Goal: Communication & Community: Participate in discussion

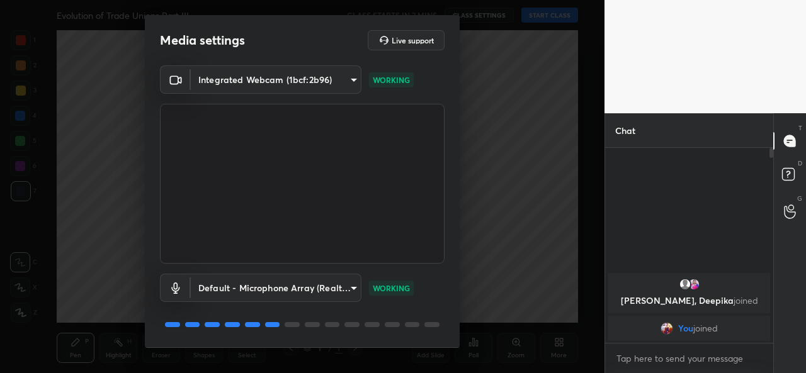
scroll to position [39, 0]
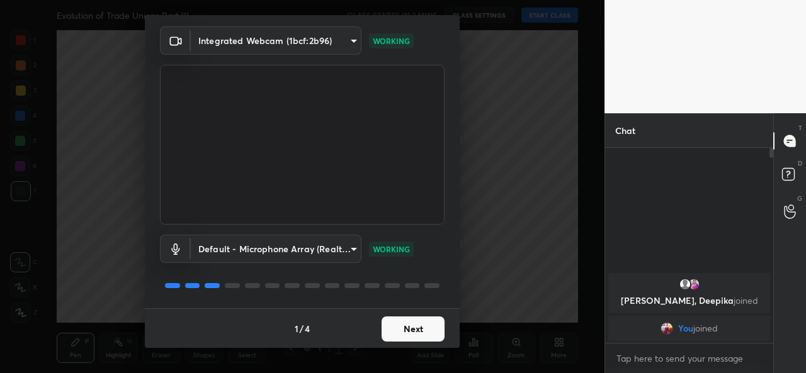
click at [409, 332] on button "Next" at bounding box center [413, 329] width 63 height 25
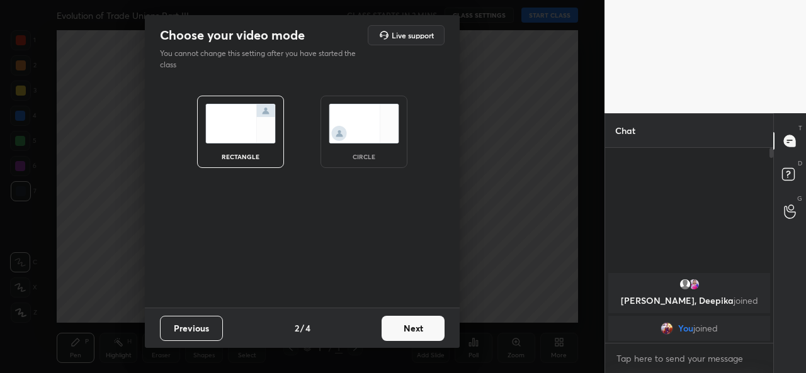
scroll to position [0, 0]
click at [357, 123] on img at bounding box center [364, 124] width 71 height 40
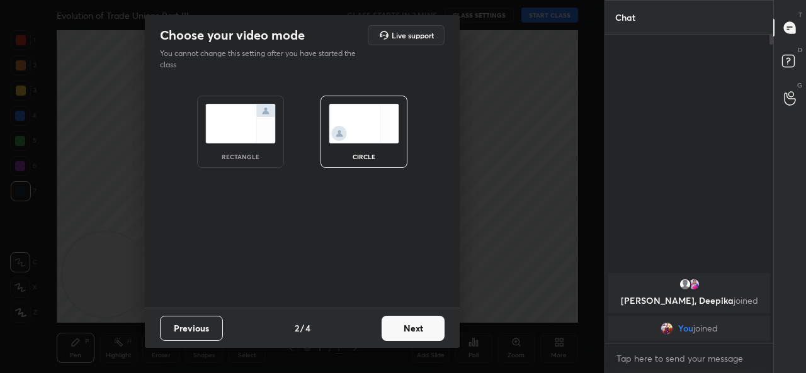
scroll to position [200, 164]
click at [423, 334] on button "Next" at bounding box center [413, 328] width 63 height 25
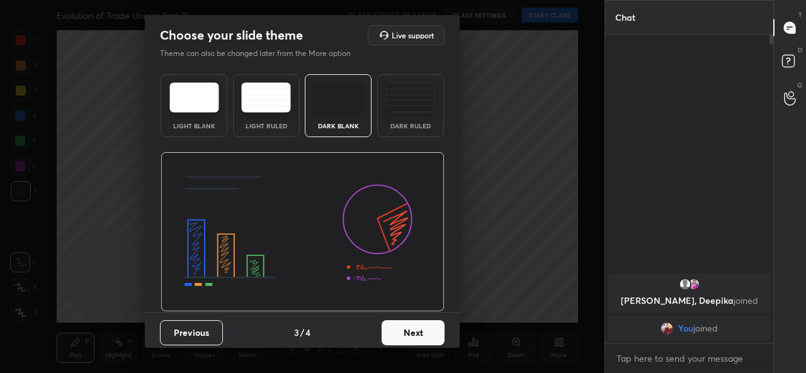
click at [423, 334] on button "Next" at bounding box center [413, 333] width 63 height 25
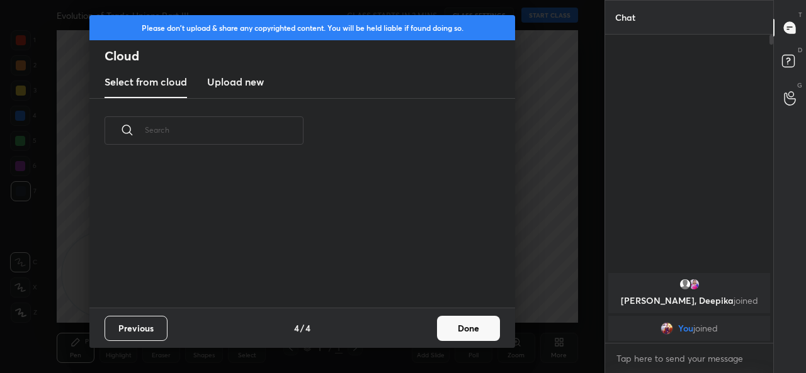
scroll to position [145, 404]
click at [462, 333] on button "Done" at bounding box center [468, 328] width 63 height 25
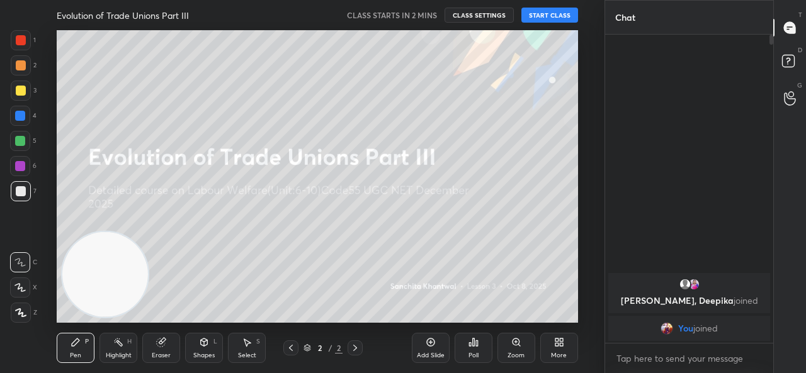
click at [573, 354] on div "More" at bounding box center [559, 348] width 38 height 30
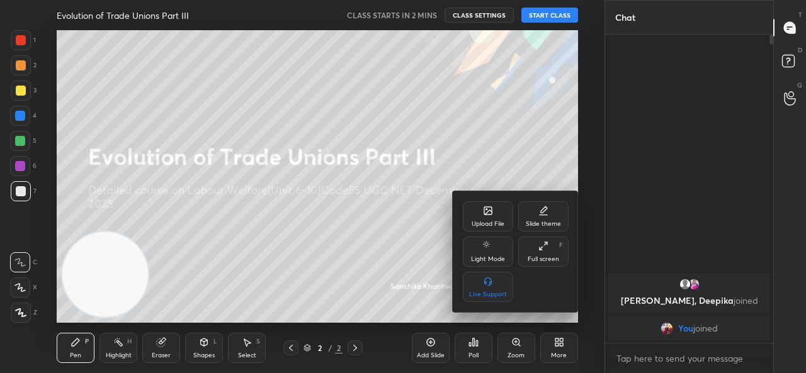
click at [496, 207] on div "Upload File" at bounding box center [488, 217] width 50 height 30
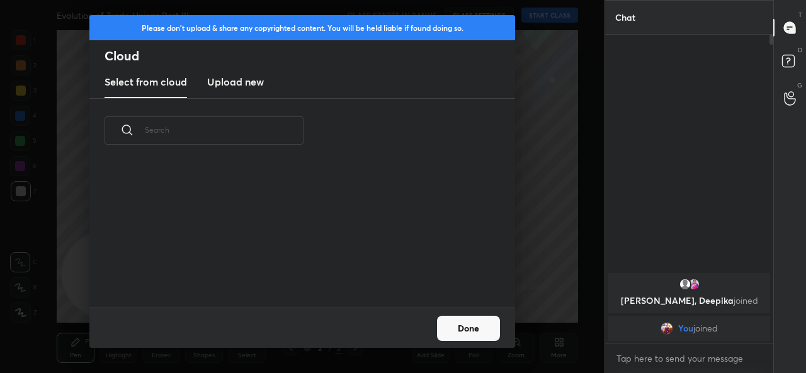
click at [256, 85] on h3 "Upload new" at bounding box center [235, 81] width 57 height 15
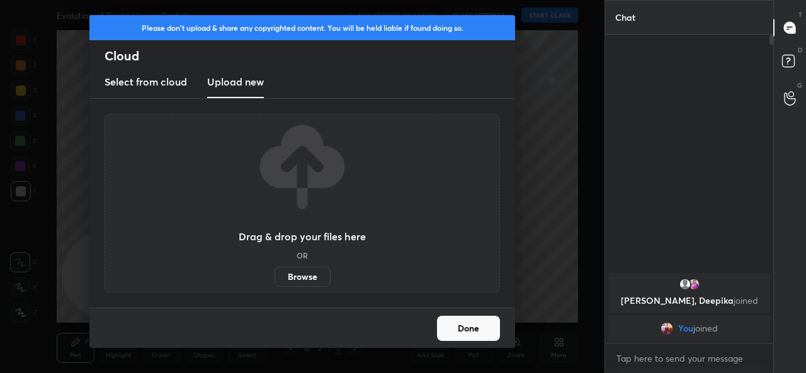
click at [304, 279] on label "Browse" at bounding box center [303, 277] width 56 height 20
click at [275, 279] on input "Browse" at bounding box center [275, 277] width 0 height 20
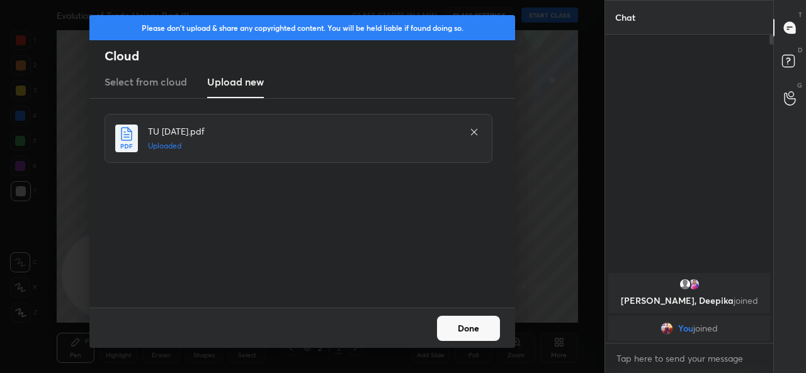
click at [474, 336] on button "Done" at bounding box center [468, 328] width 63 height 25
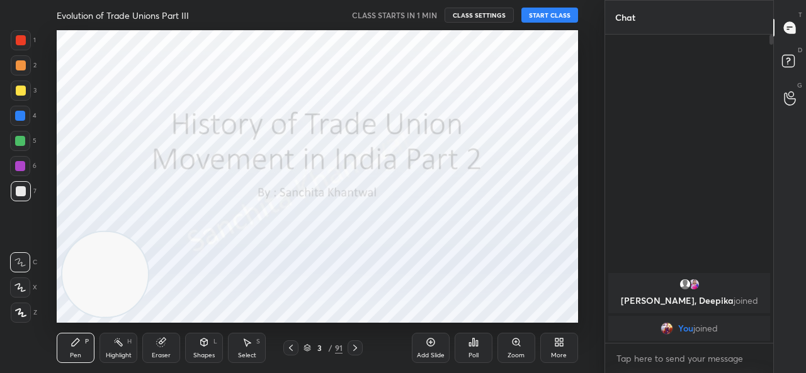
click at [301, 351] on div "3 / 91" at bounding box center [322, 348] width 79 height 15
click at [303, 355] on div "3 / 91" at bounding box center [322, 348] width 79 height 15
click at [307, 346] on icon at bounding box center [308, 348] width 8 height 8
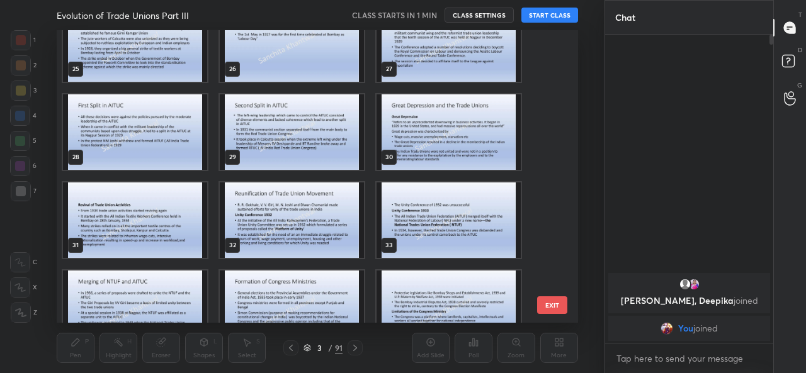
scroll to position [727, 0]
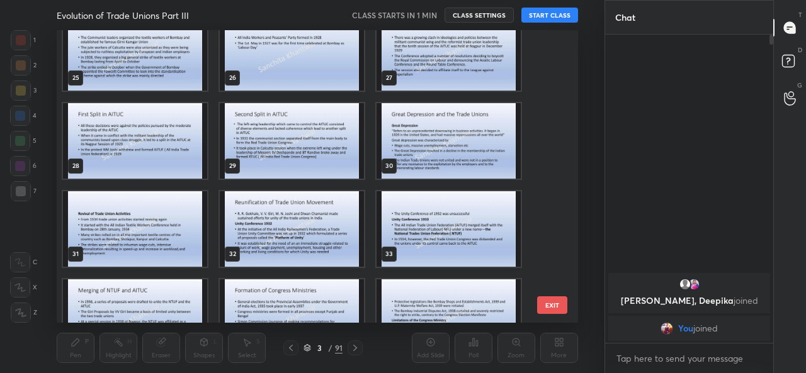
click at [329, 119] on img "grid" at bounding box center [292, 141] width 144 height 76
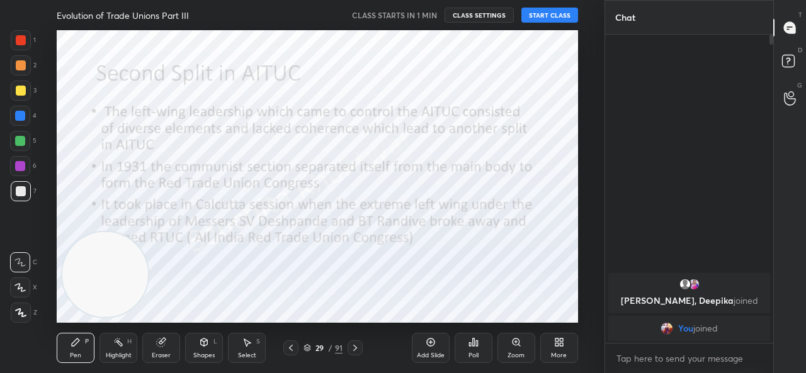
click at [329, 119] on img "grid" at bounding box center [292, 141] width 144 height 76
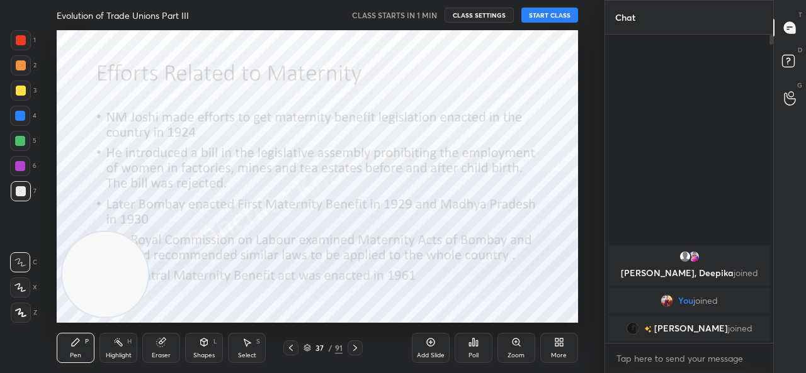
click at [106, 256] on video at bounding box center [105, 275] width 86 height 86
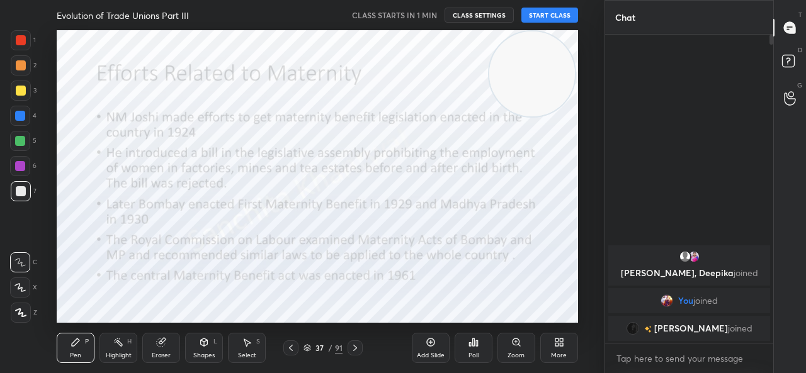
drag, startPoint x: 119, startPoint y: 266, endPoint x: 546, endPoint y: 57, distance: 475.2
click at [546, 57] on video at bounding box center [532, 74] width 86 height 86
click at [538, 16] on button "START CLASS" at bounding box center [549, 15] width 57 height 15
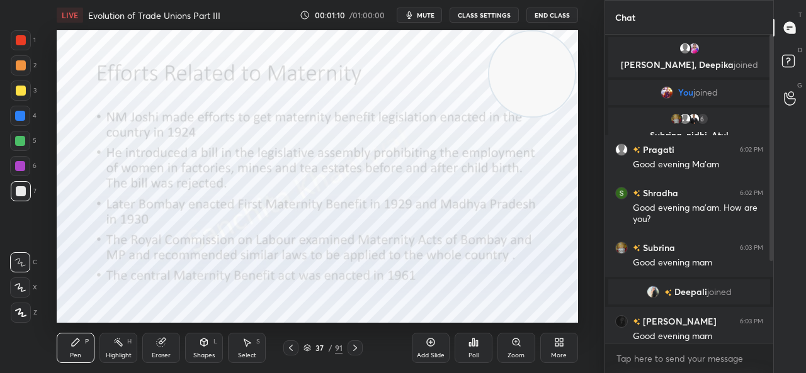
scroll to position [123, 0]
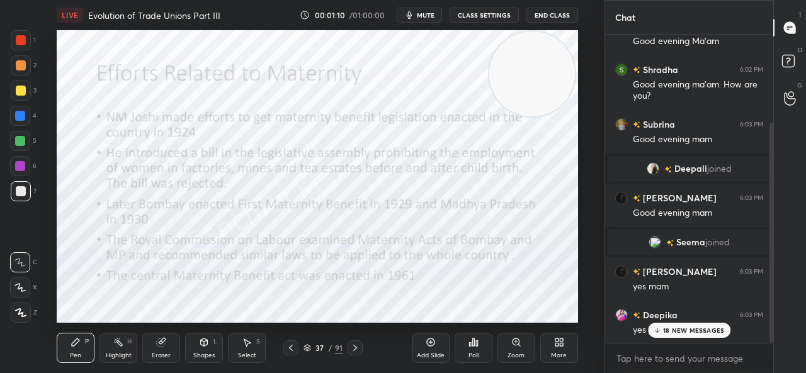
drag, startPoint x: 771, startPoint y: 174, endPoint x: 766, endPoint y: 205, distance: 31.3
click at [766, 205] on div at bounding box center [770, 189] width 8 height 309
click at [685, 326] on div "18 NEW MESSAGES" at bounding box center [689, 330] width 83 height 15
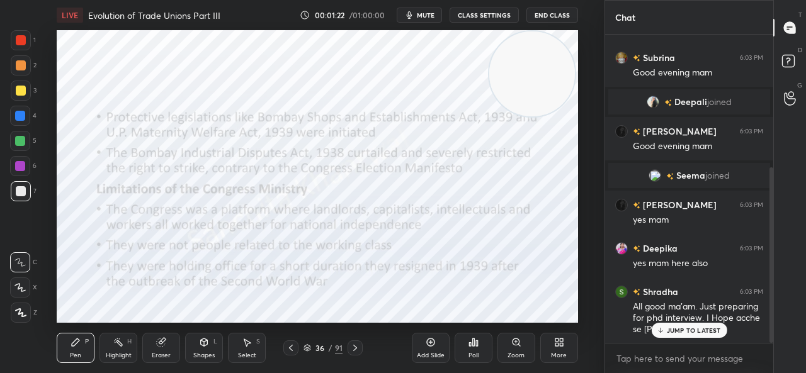
scroll to position [233, 0]
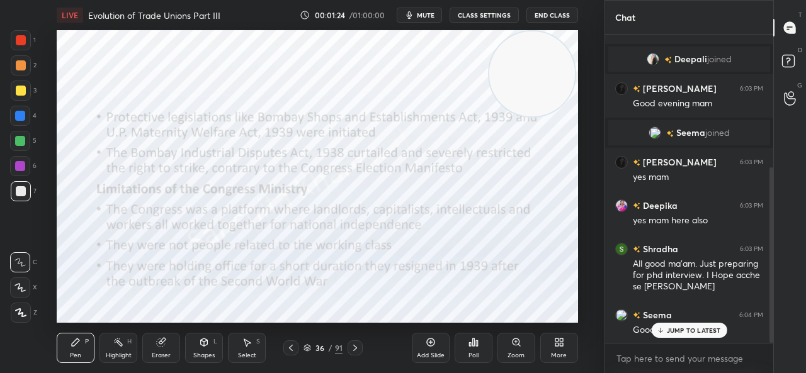
click at [686, 330] on p "JUMP TO LATEST" at bounding box center [694, 331] width 54 height 8
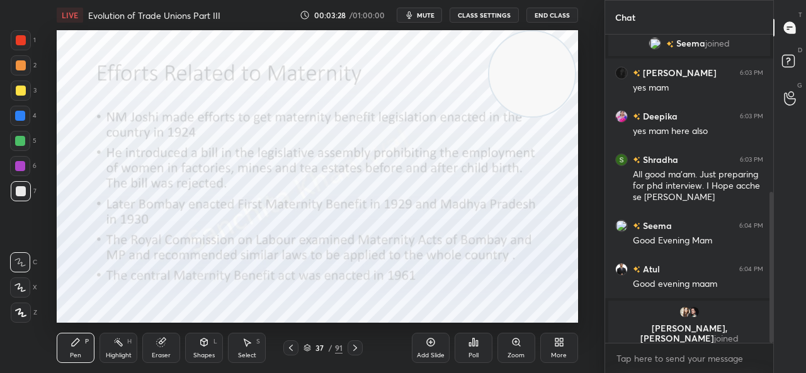
scroll to position [390, 0]
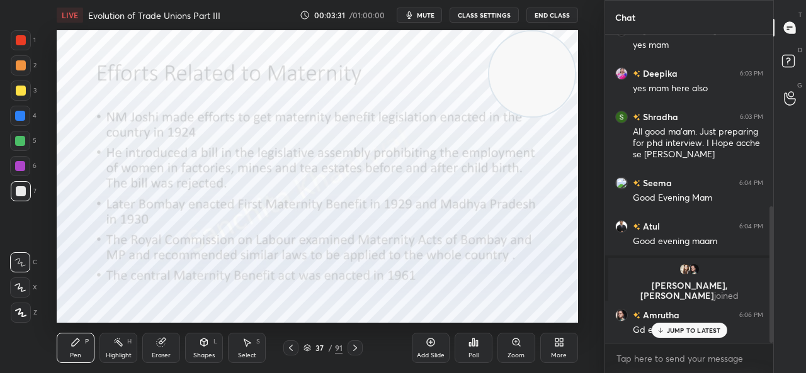
click at [670, 329] on p "JUMP TO LATEST" at bounding box center [694, 331] width 54 height 8
click at [19, 42] on div at bounding box center [21, 40] width 10 height 10
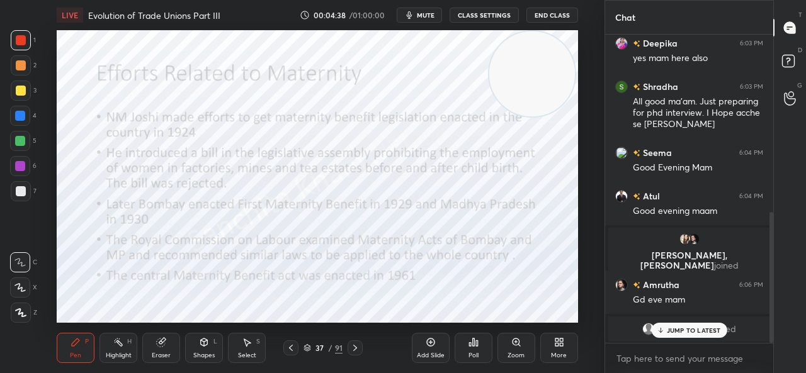
click at [693, 341] on div "[PERSON_NAME] joined" at bounding box center [689, 329] width 162 height 25
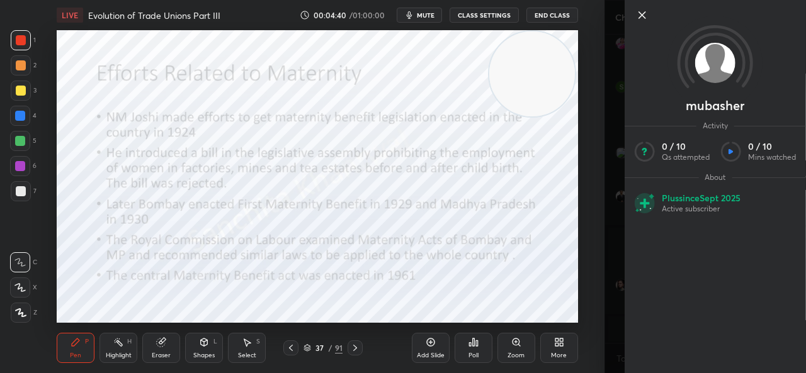
click at [642, 14] on icon at bounding box center [642, 15] width 6 height 6
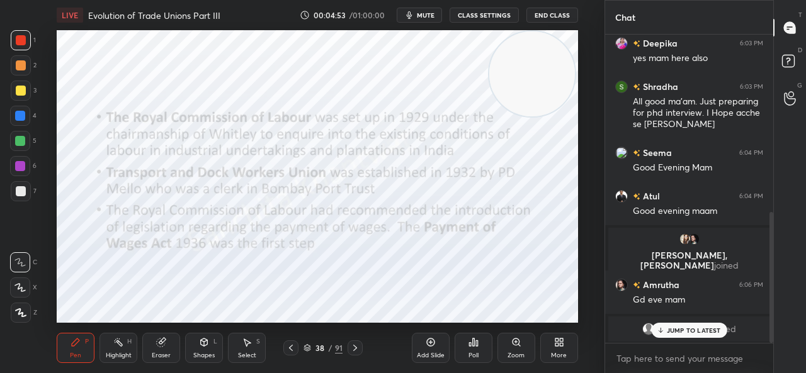
click at [686, 330] on p "JUMP TO LATEST" at bounding box center [694, 331] width 54 height 8
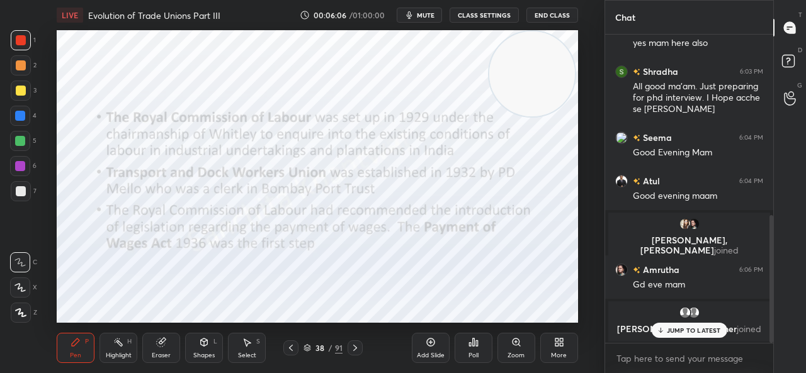
click at [707, 332] on p "JUMP TO LATEST" at bounding box center [694, 331] width 54 height 8
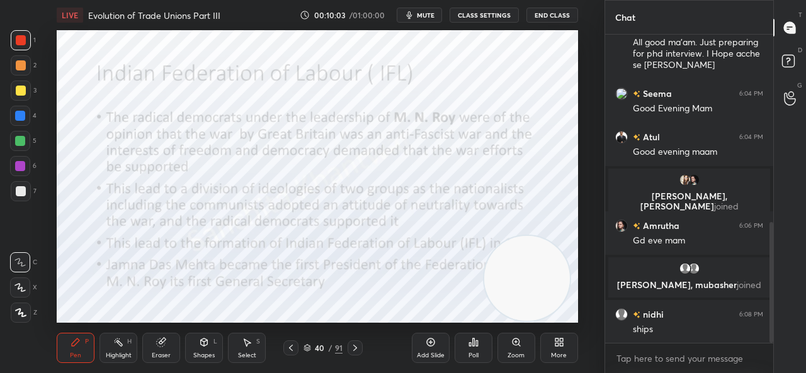
drag, startPoint x: 568, startPoint y: 86, endPoint x: 565, endPoint y: 330, distance: 243.7
click at [565, 330] on div "LIVE Evolution of Trade Unions Part III 00:10:03 / 01:00:00 mute CLASS SETTINGS…" at bounding box center [317, 186] width 554 height 373
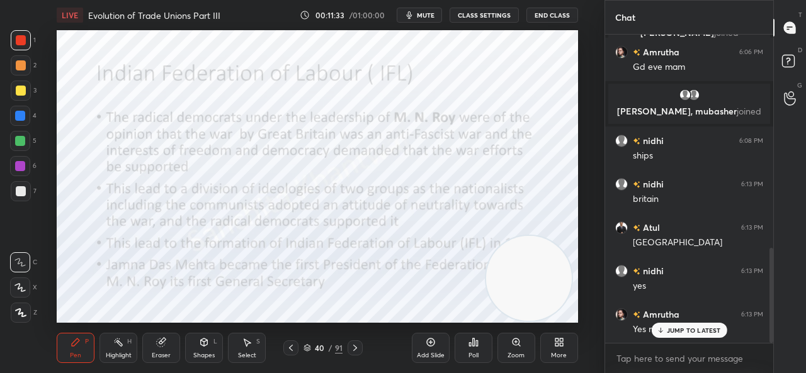
scroll to position [697, 0]
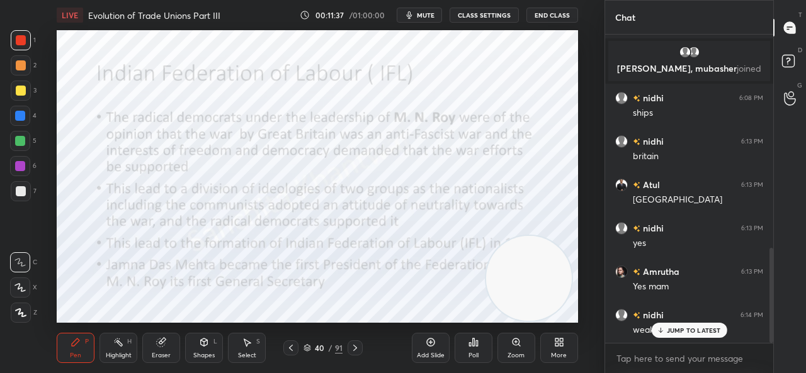
click at [676, 333] on p "JUMP TO LATEST" at bounding box center [694, 331] width 54 height 8
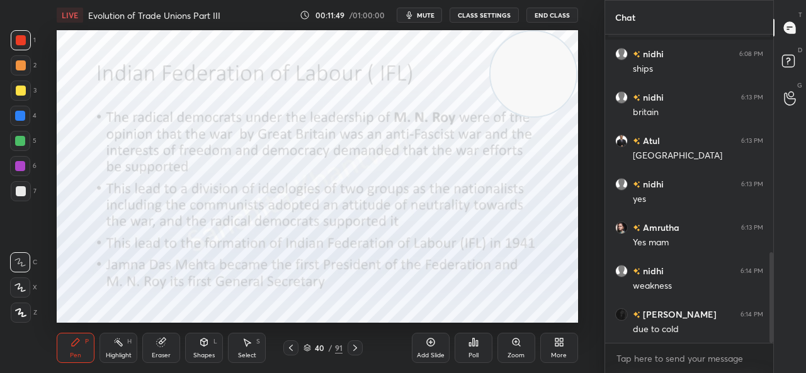
drag, startPoint x: 549, startPoint y: 307, endPoint x: 581, endPoint y: 30, distance: 278.9
click at [581, 30] on div "Setting up your live class Poll for secs No correct answer Start poll" at bounding box center [317, 176] width 554 height 293
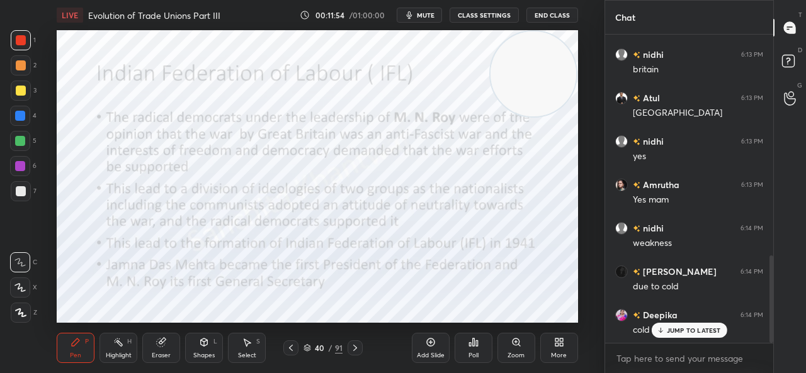
click at [686, 331] on p "JUMP TO LATEST" at bounding box center [694, 331] width 54 height 8
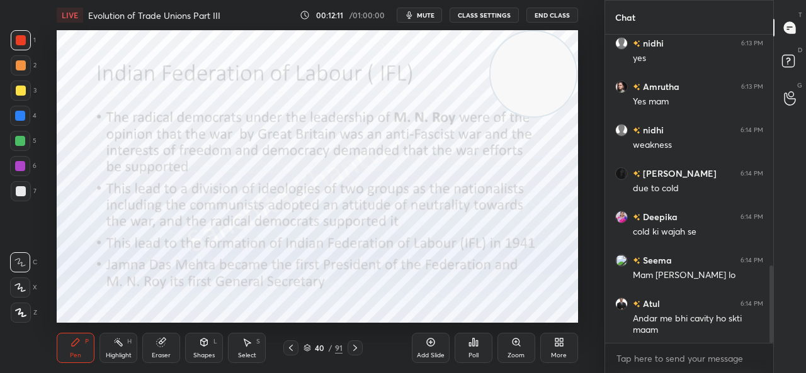
scroll to position [926, 0]
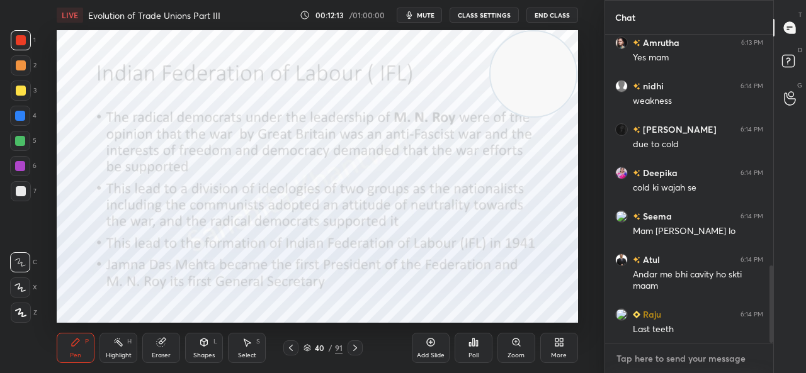
click at [685, 351] on textarea at bounding box center [689, 359] width 148 height 20
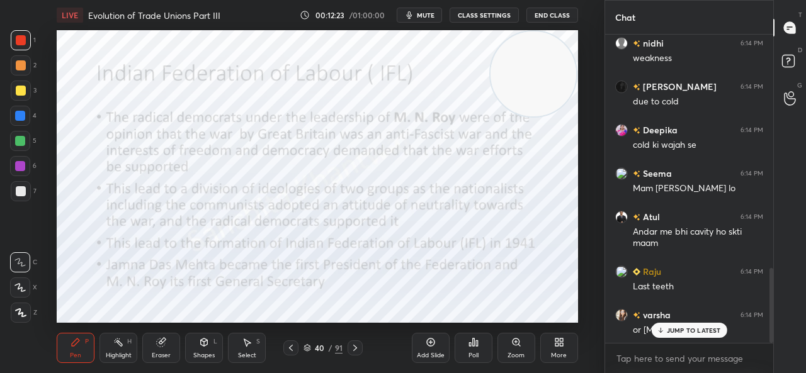
click at [674, 328] on p "JUMP TO LATEST" at bounding box center [694, 331] width 54 height 8
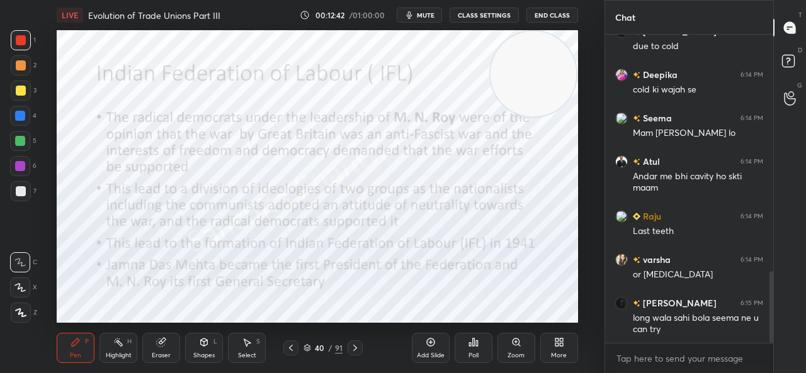
scroll to position [1067, 0]
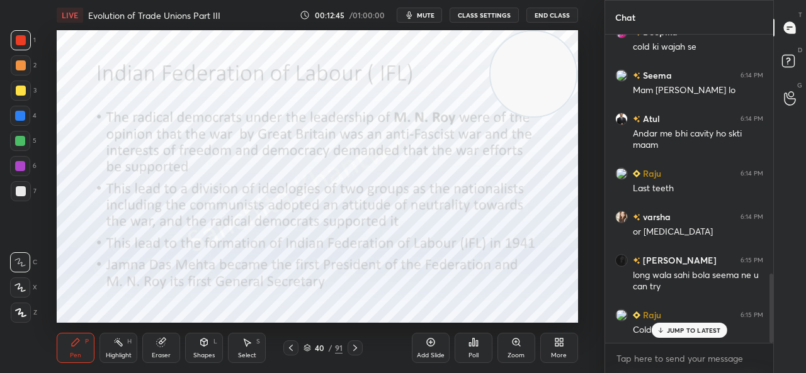
click at [676, 330] on p "JUMP TO LATEST" at bounding box center [694, 331] width 54 height 8
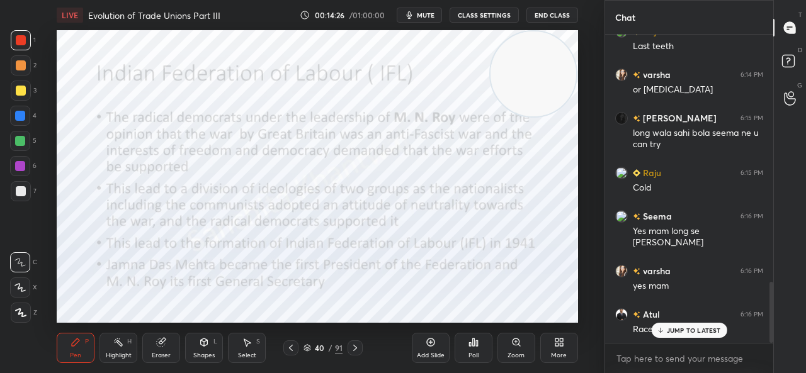
scroll to position [1252, 0]
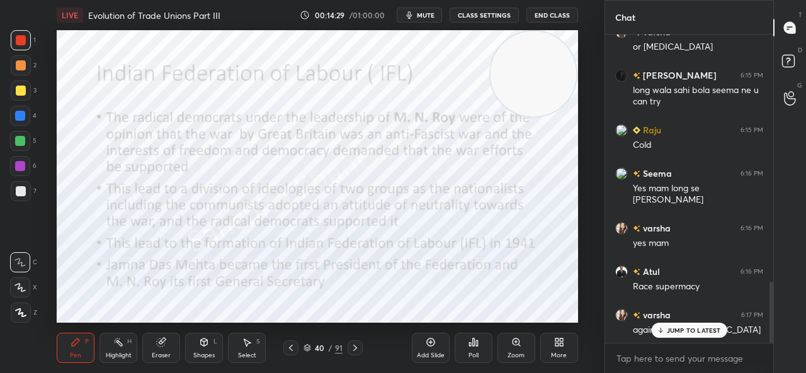
click at [664, 331] on icon at bounding box center [660, 331] width 8 height 8
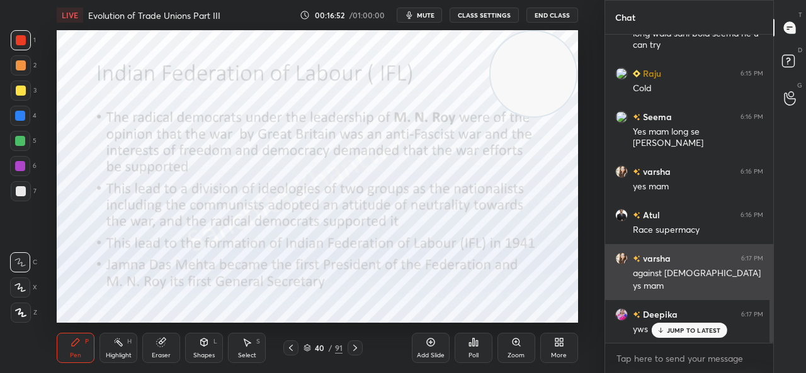
scroll to position [1352, 0]
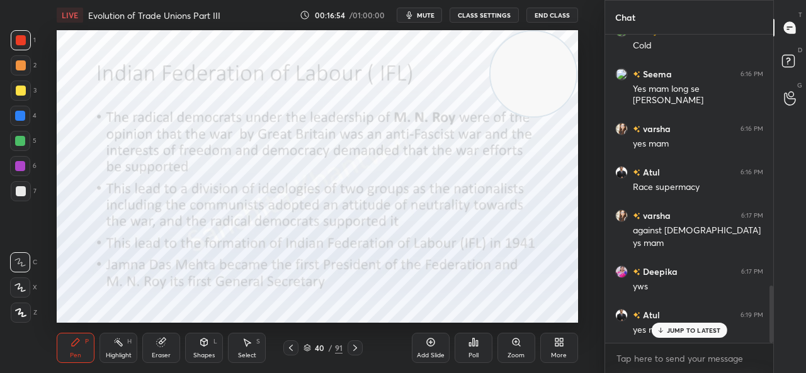
click at [668, 331] on p "JUMP TO LATEST" at bounding box center [694, 331] width 54 height 8
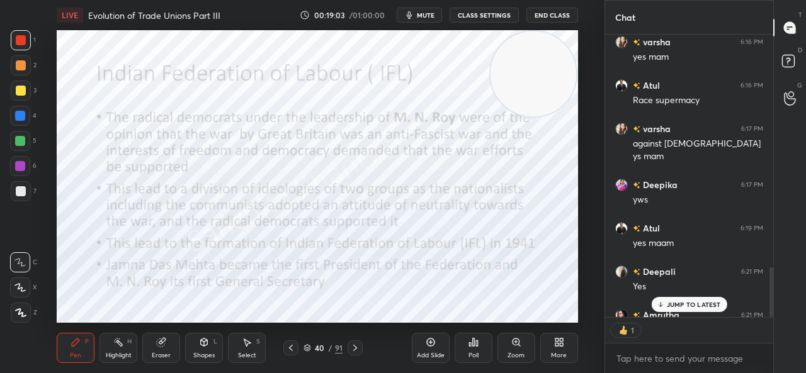
scroll to position [279, 164]
click at [680, 304] on p "JUMP TO LATEST" at bounding box center [694, 305] width 54 height 8
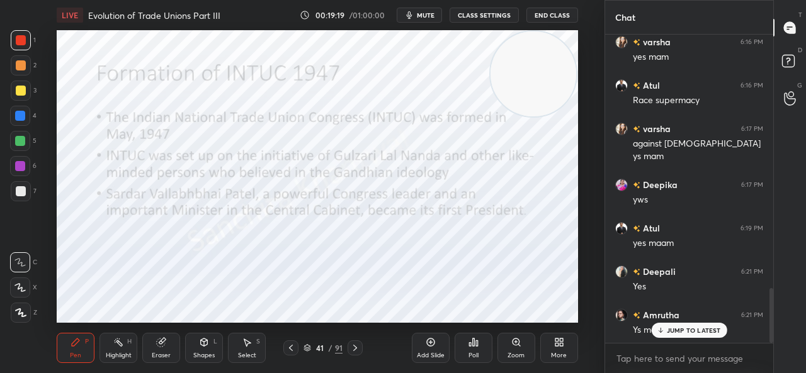
scroll to position [4, 4]
click at [697, 337] on div "JUMP TO LATEST" at bounding box center [689, 330] width 76 height 15
click at [697, 337] on div "Amrutha 6:21 PM Ys mama" at bounding box center [689, 322] width 168 height 43
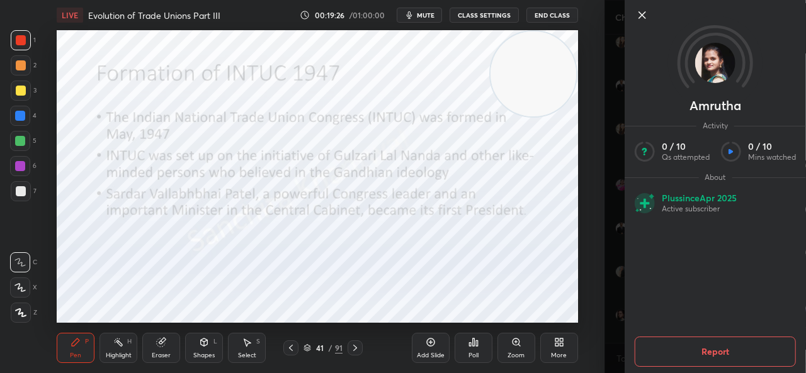
click at [632, 11] on div at bounding box center [715, 36] width 181 height 72
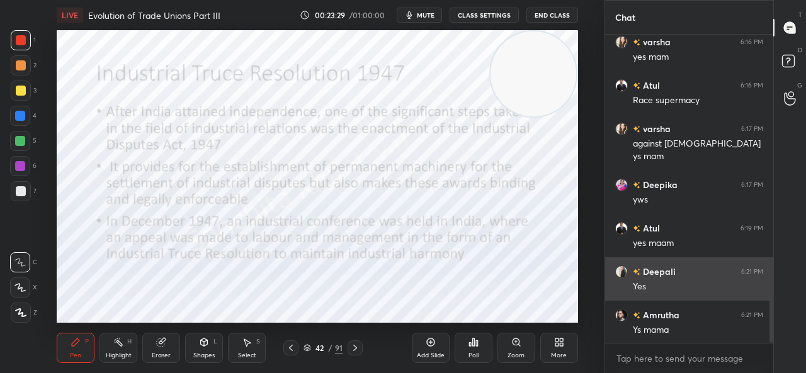
click at [606, 290] on div "1 2 3 4 5 6 7 C X Z C X Z E E Erase all H H LIVE Evolution of Trade Unions Part…" at bounding box center [403, 186] width 806 height 373
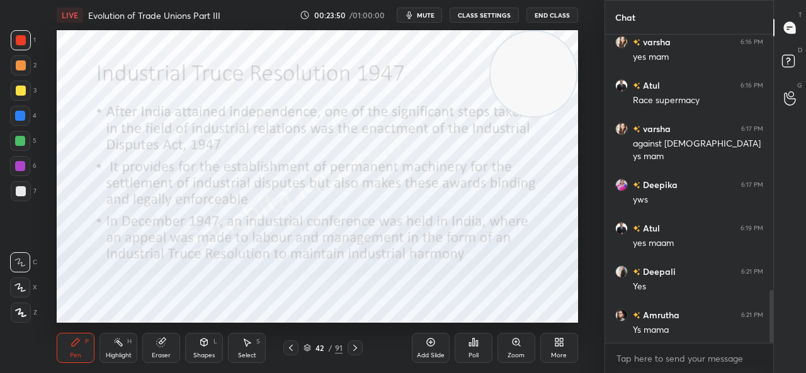
scroll to position [1494, 0]
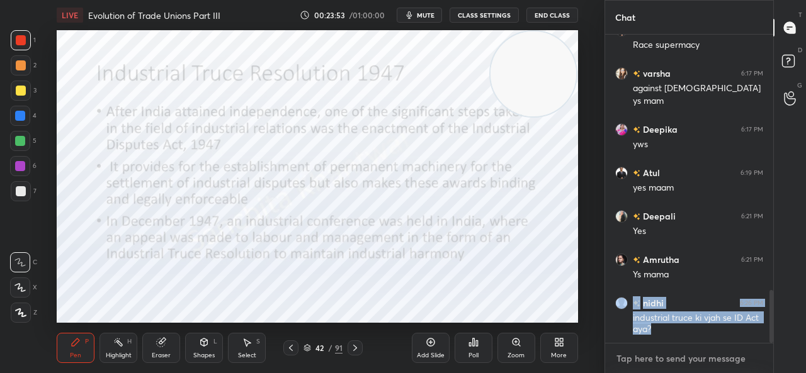
click at [686, 355] on textarea at bounding box center [689, 359] width 148 height 20
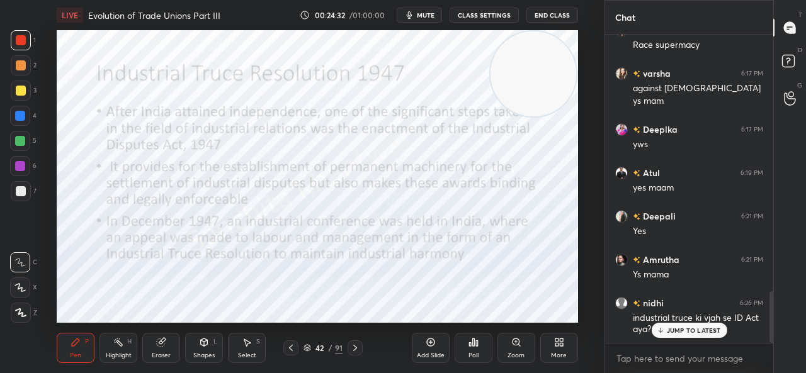
scroll to position [1548, 0]
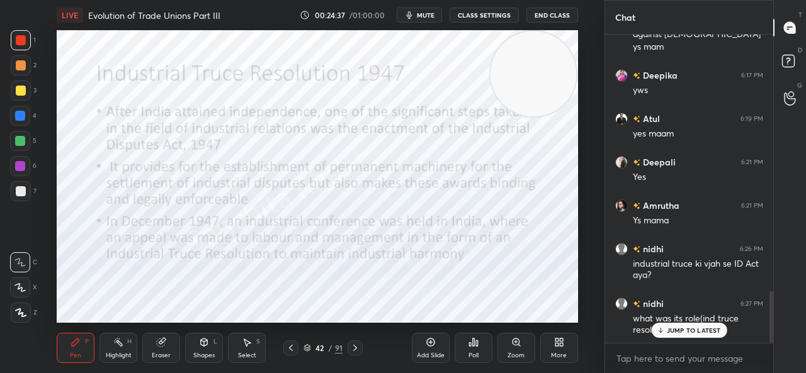
click at [681, 331] on p "JUMP TO LATEST" at bounding box center [694, 331] width 54 height 8
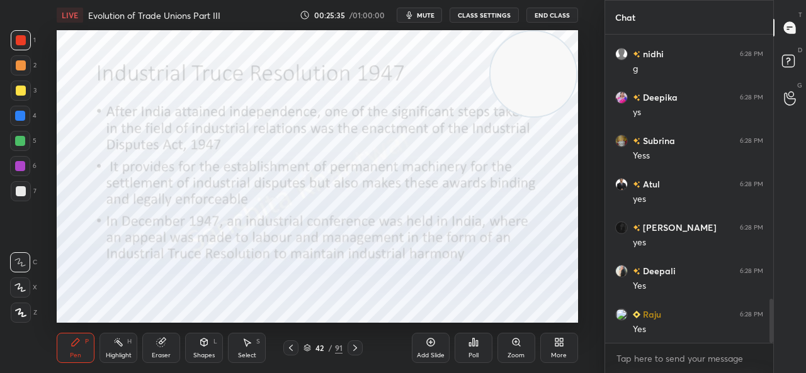
scroll to position [1896, 0]
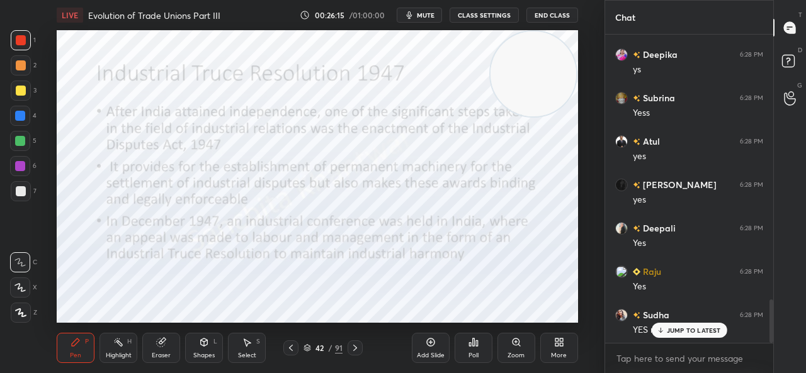
click at [681, 331] on p "JUMP TO LATEST" at bounding box center [694, 331] width 54 height 8
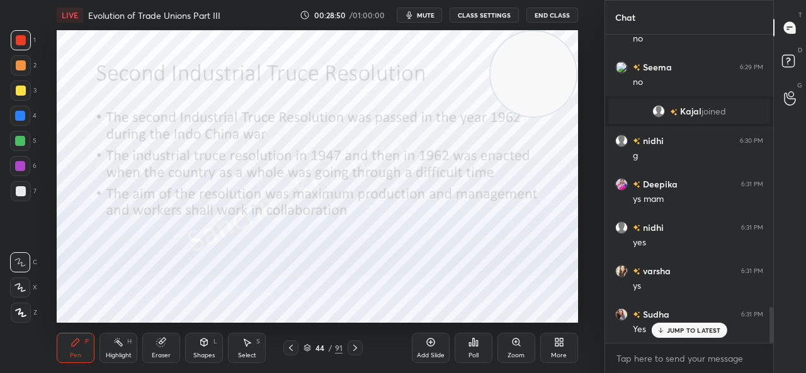
scroll to position [2360, 0]
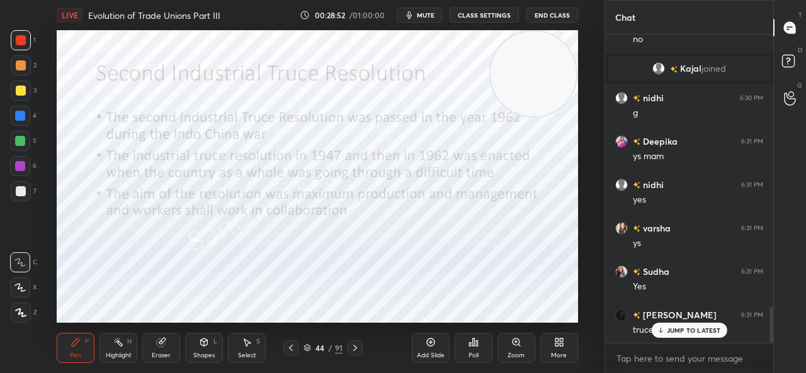
click at [672, 336] on div "JUMP TO LATEST" at bounding box center [689, 330] width 76 height 15
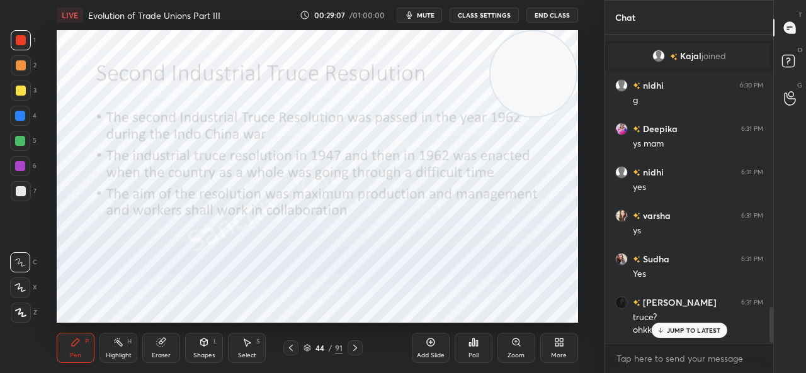
click at [686, 329] on p "JUMP TO LATEST" at bounding box center [694, 331] width 54 height 8
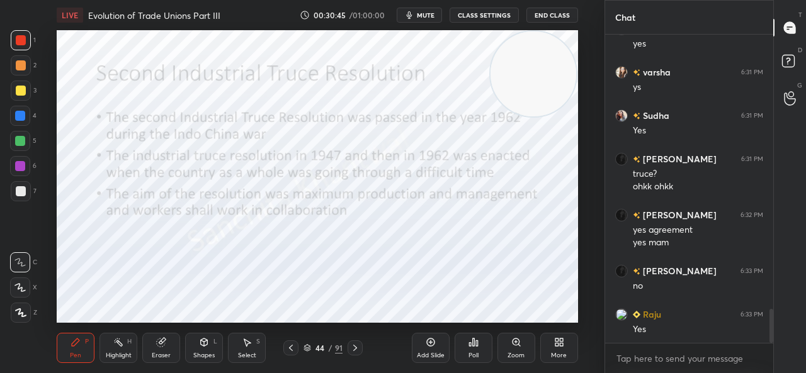
scroll to position [2559, 0]
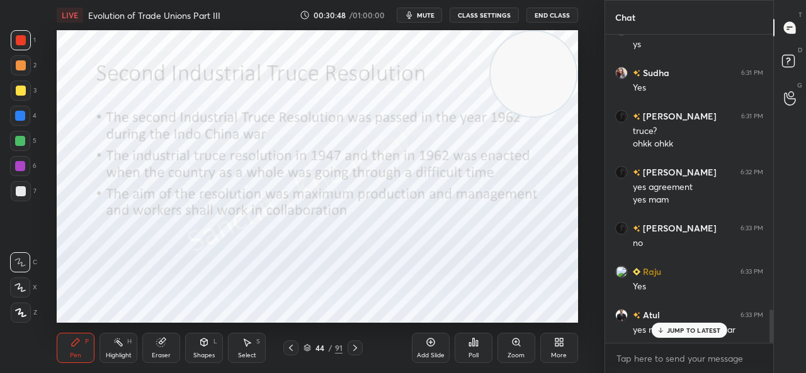
click at [672, 323] on div "JUMP TO LATEST" at bounding box center [689, 330] width 76 height 15
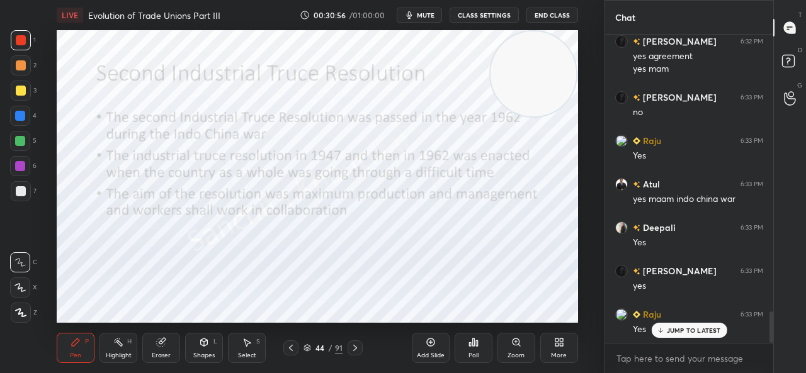
scroll to position [2733, 0]
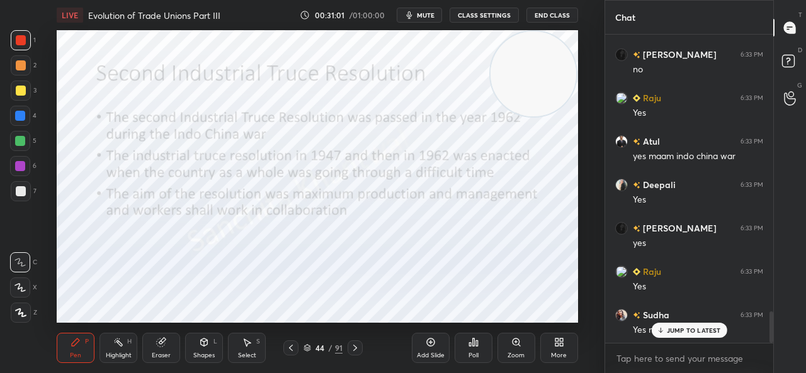
click at [678, 334] on p "JUMP TO LATEST" at bounding box center [694, 331] width 54 height 8
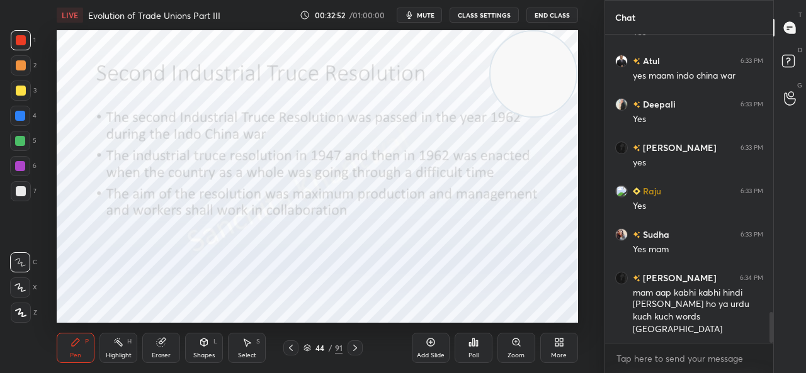
scroll to position [2868, 0]
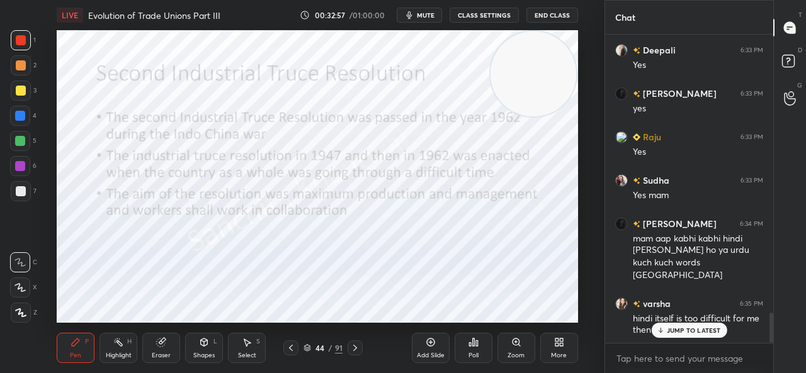
click at [701, 336] on div "JUMP TO LATEST" at bounding box center [689, 330] width 76 height 15
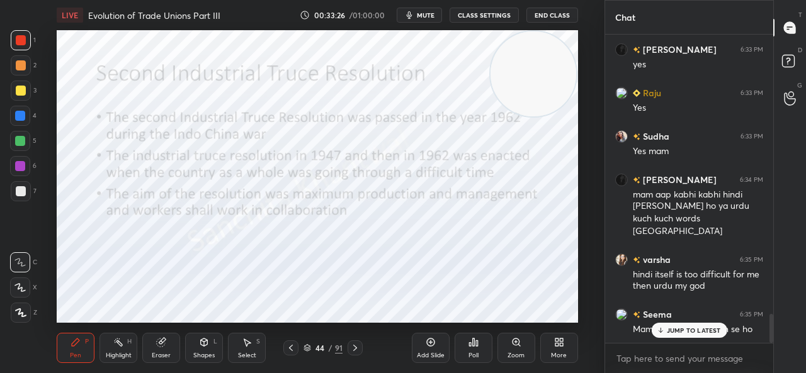
scroll to position [2955, 0]
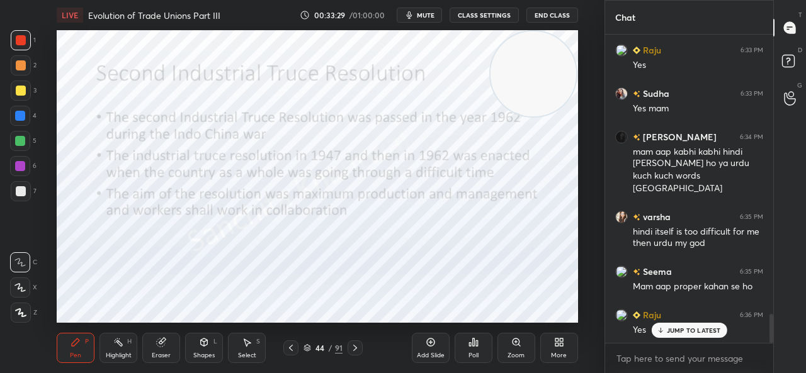
click at [674, 337] on div "JUMP TO LATEST" at bounding box center [689, 330] width 76 height 15
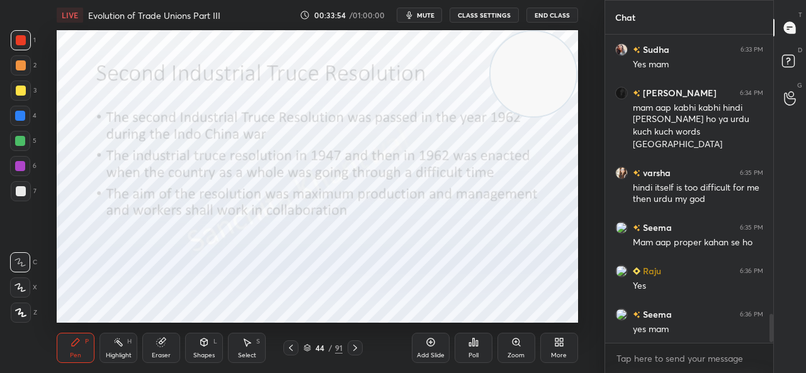
scroll to position [3042, 0]
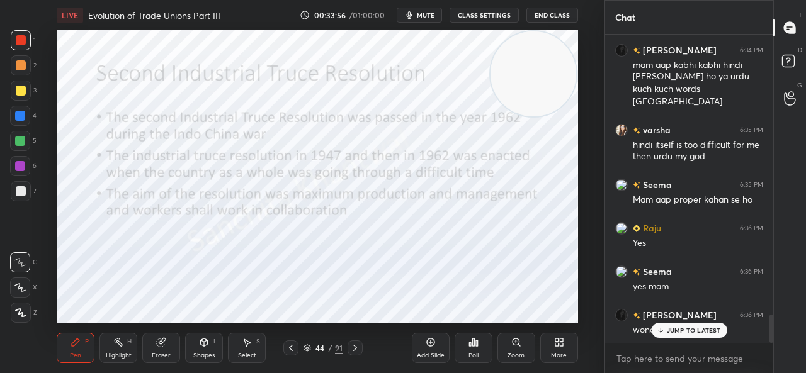
click at [696, 324] on div "JUMP TO LATEST" at bounding box center [689, 330] width 76 height 15
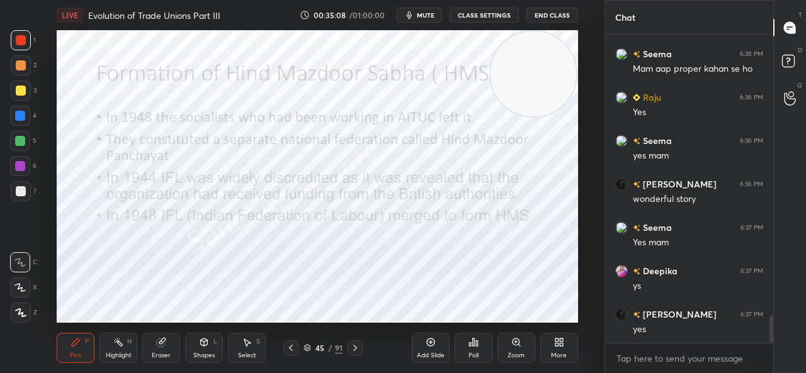
scroll to position [3216, 0]
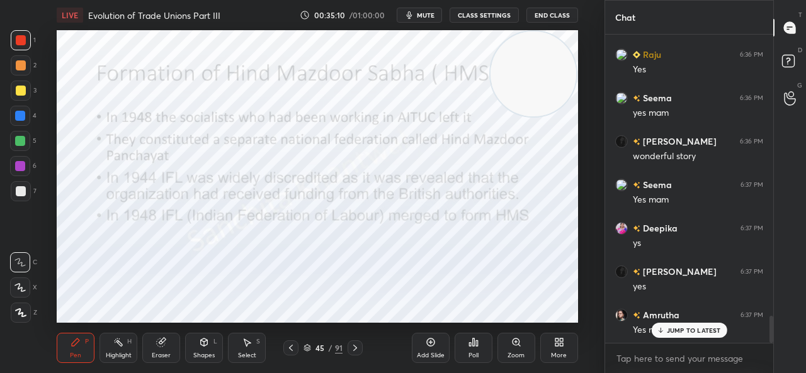
click at [671, 326] on div "JUMP TO LATEST" at bounding box center [689, 330] width 76 height 15
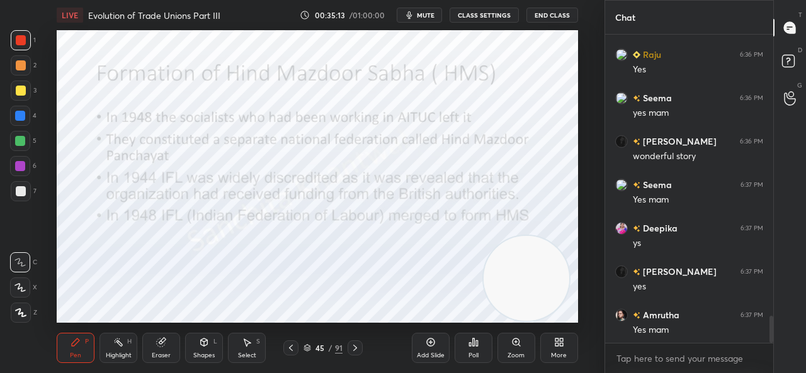
drag, startPoint x: 525, startPoint y: 87, endPoint x: 518, endPoint y: 303, distance: 216.1
click at [518, 303] on video at bounding box center [527, 279] width 86 height 86
click at [453, 16] on div "LIVE Evolution of Trade Unions Part III 00:35:16 / 01:00:00 mute CLASS SETTINGS…" at bounding box center [317, 186] width 554 height 373
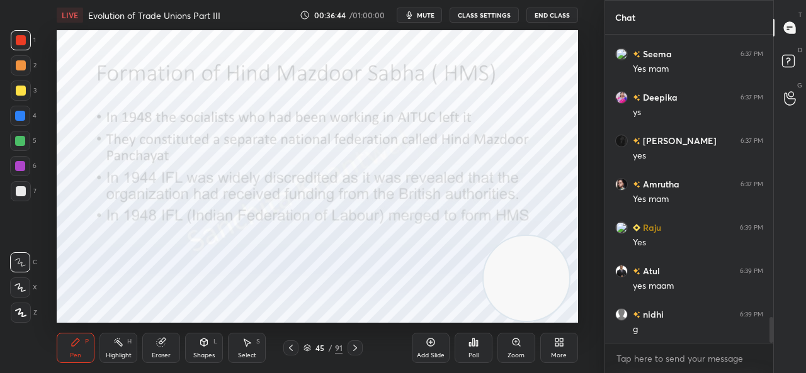
scroll to position [3389, 0]
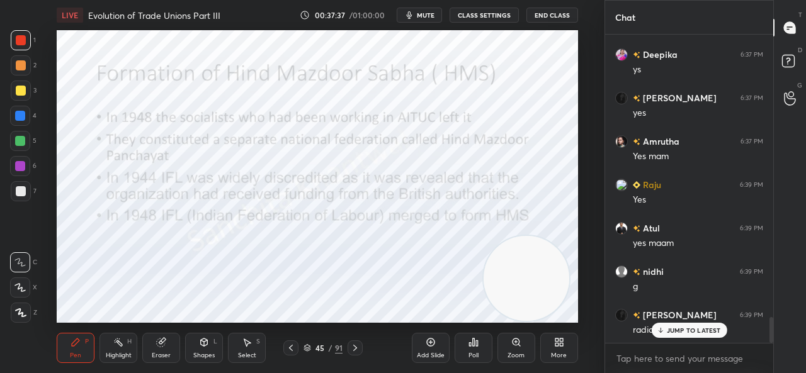
click at [712, 336] on div "JUMP TO LATEST" at bounding box center [689, 330] width 76 height 15
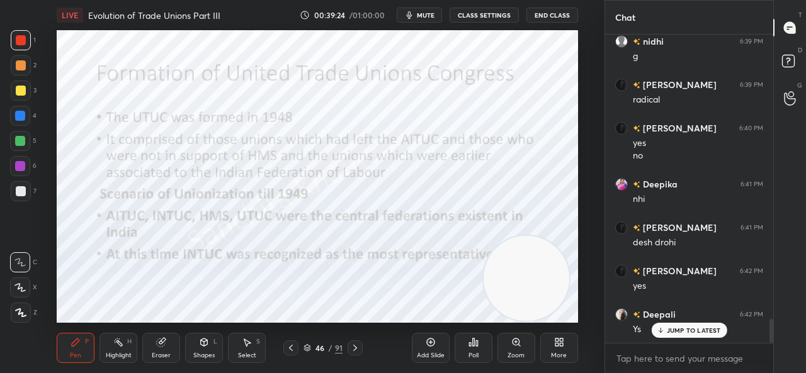
scroll to position [3663, 0]
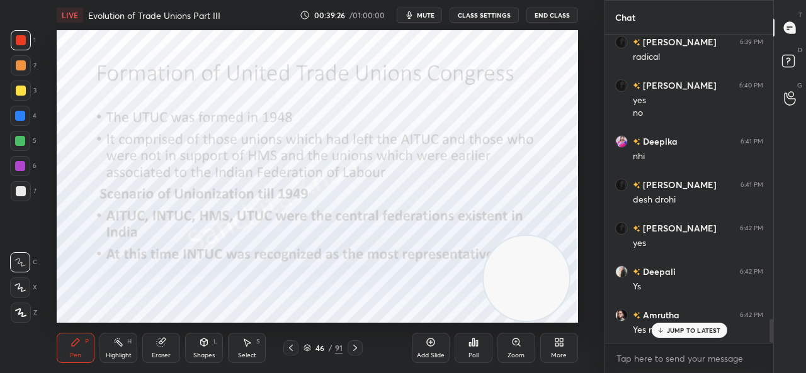
click at [712, 324] on div "JUMP TO LATEST" at bounding box center [689, 330] width 76 height 15
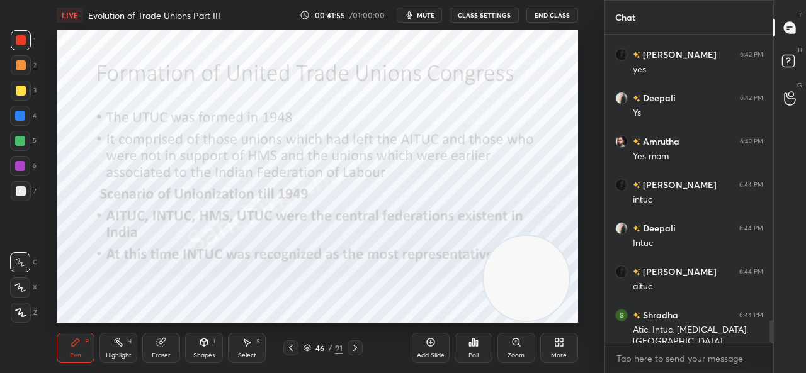
scroll to position [3881, 0]
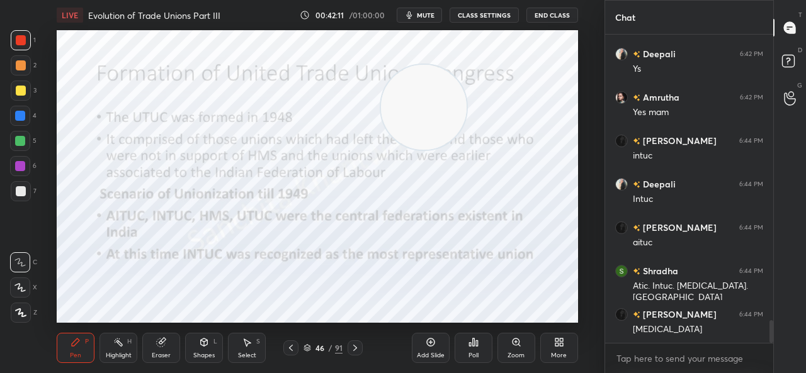
drag, startPoint x: 524, startPoint y: 284, endPoint x: 408, endPoint y: 106, distance: 212.1
click at [408, 106] on video at bounding box center [424, 108] width 86 height 86
drag, startPoint x: 383, startPoint y: 123, endPoint x: 545, endPoint y: 97, distance: 164.5
click at [545, 97] on video at bounding box center [534, 76] width 86 height 86
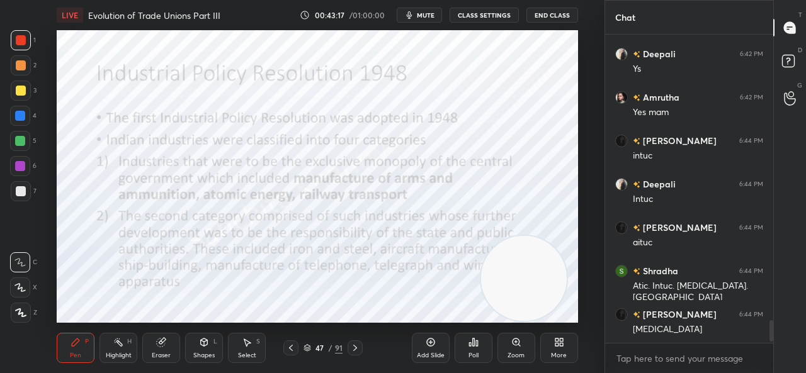
drag, startPoint x: 542, startPoint y: 76, endPoint x: 533, endPoint y: 321, distance: 244.5
click at [533, 321] on div "LIVE Evolution of Trade Unions Part III 00:43:17 / 01:00:00 mute CLASS SETTINGS…" at bounding box center [317, 186] width 554 height 373
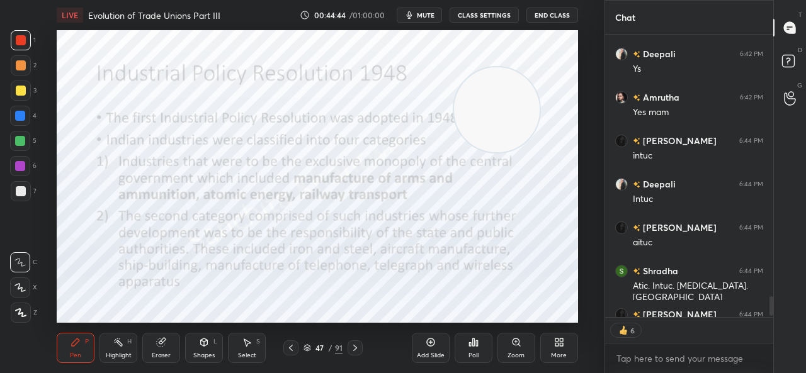
drag, startPoint x: 521, startPoint y: 266, endPoint x: 494, endPoint y: 97, distance: 170.9
click at [494, 97] on video at bounding box center [497, 110] width 86 height 86
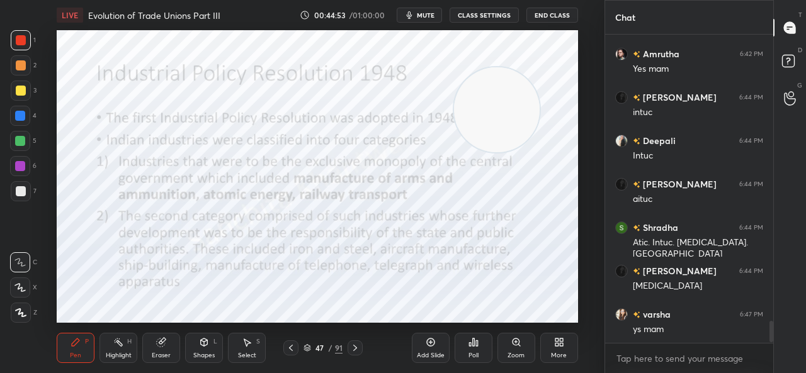
scroll to position [3924, 0]
click at [676, 332] on p "JUMP TO LATEST" at bounding box center [694, 331] width 54 height 8
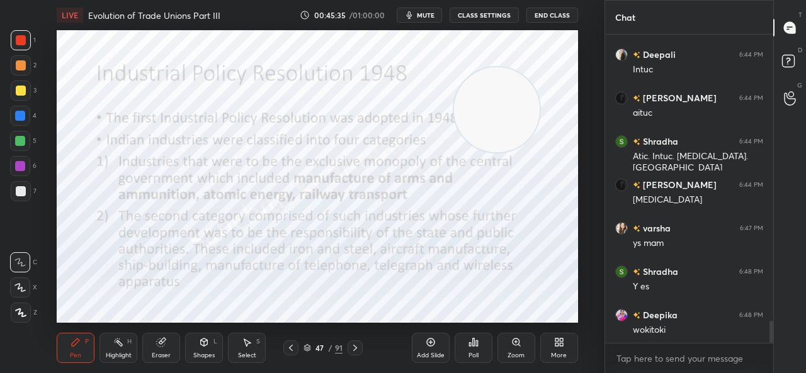
scroll to position [4055, 0]
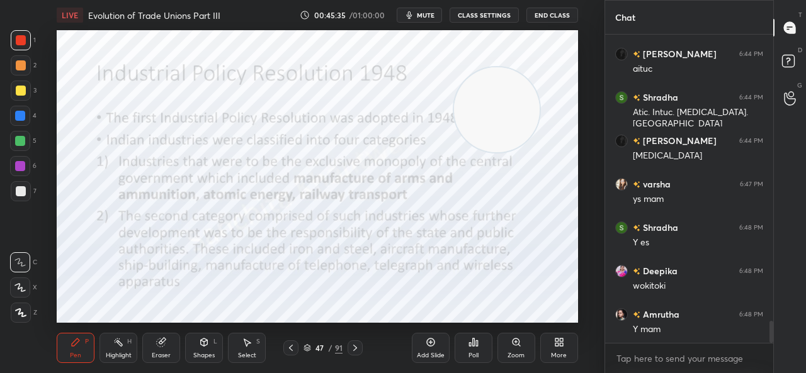
click at [676, 332] on div "Y mam" at bounding box center [698, 330] width 130 height 13
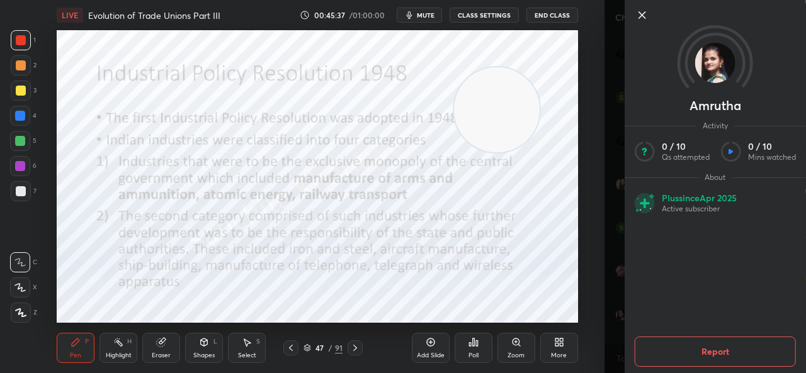
scroll to position [4097, 0]
click at [640, 17] on icon at bounding box center [642, 15] width 6 height 6
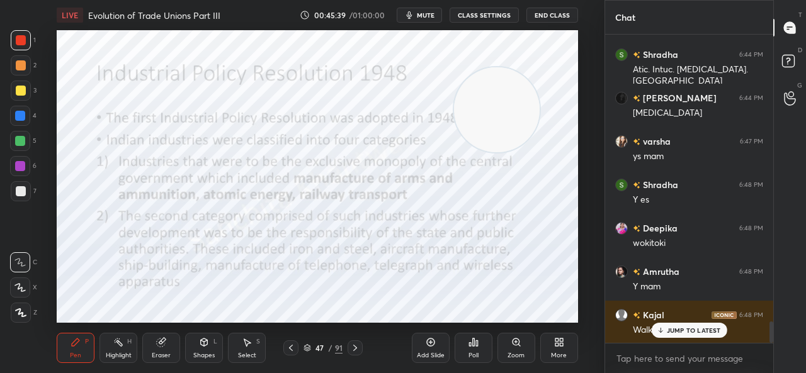
click at [678, 327] on p "JUMP TO LATEST" at bounding box center [694, 331] width 54 height 8
click at [519, 209] on div "LIVE Evolution of Trade Unions Part III 00:45:42 / 01:00:00 mute CLASS SETTINGS…" at bounding box center [317, 186] width 554 height 373
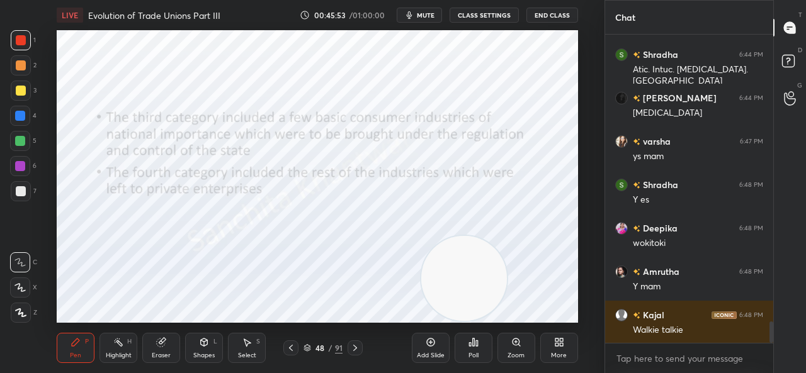
drag, startPoint x: 501, startPoint y: 105, endPoint x: 469, endPoint y: 297, distance: 194.9
click at [469, 297] on video at bounding box center [464, 279] width 86 height 86
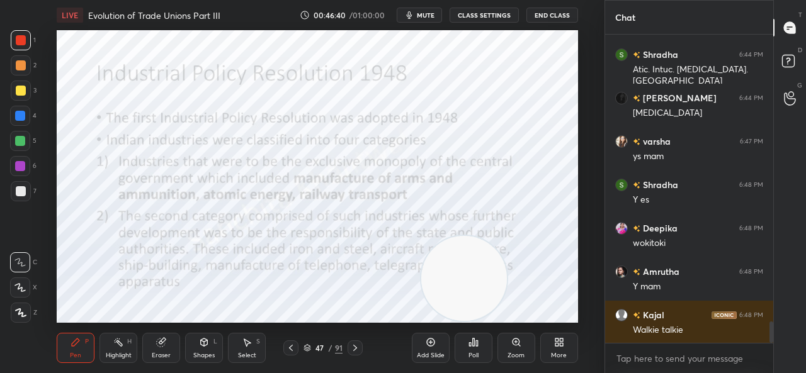
click at [456, 271] on video at bounding box center [464, 279] width 86 height 86
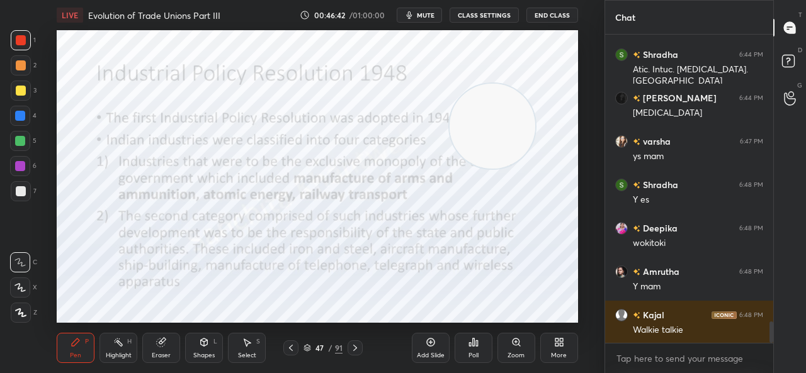
drag, startPoint x: 456, startPoint y: 284, endPoint x: 484, endPoint y: 132, distance: 155.0
click at [484, 132] on video at bounding box center [493, 127] width 86 height 86
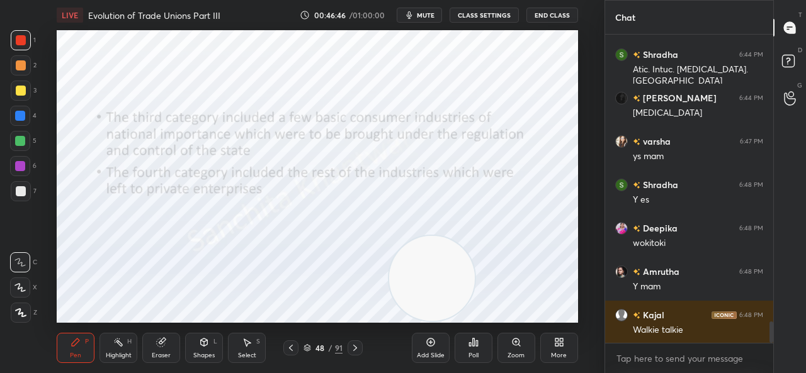
drag, startPoint x: 476, startPoint y: 130, endPoint x: 416, endPoint y: 321, distance: 200.8
click at [416, 321] on div "LIVE Evolution of Trade Unions Part III 00:46:46 / 01:00:00 mute CLASS SETTINGS…" at bounding box center [317, 186] width 554 height 373
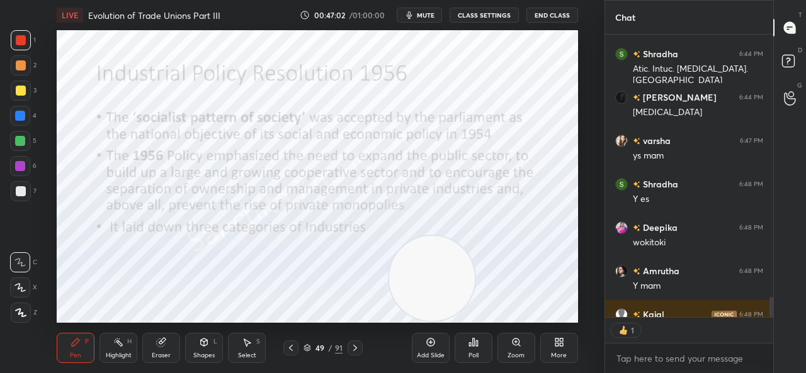
scroll to position [4, 4]
click at [702, 302] on p "JUMP TO LATEST" at bounding box center [694, 305] width 54 height 8
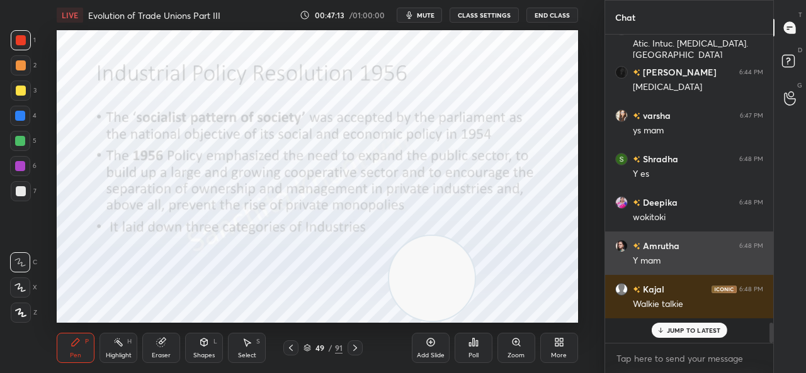
scroll to position [4097, 0]
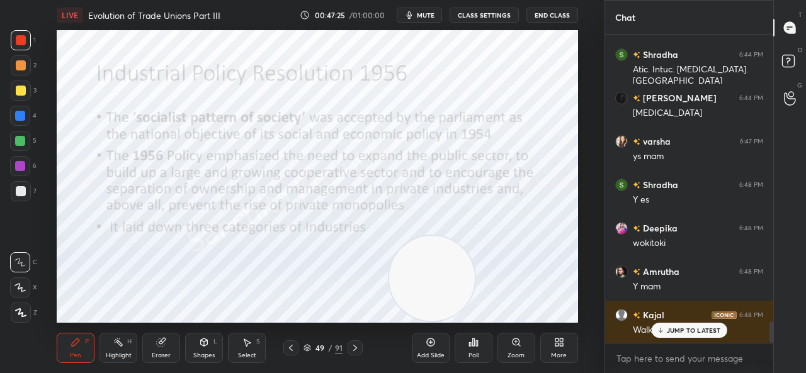
click at [695, 331] on p "JUMP TO LATEST" at bounding box center [694, 331] width 54 height 8
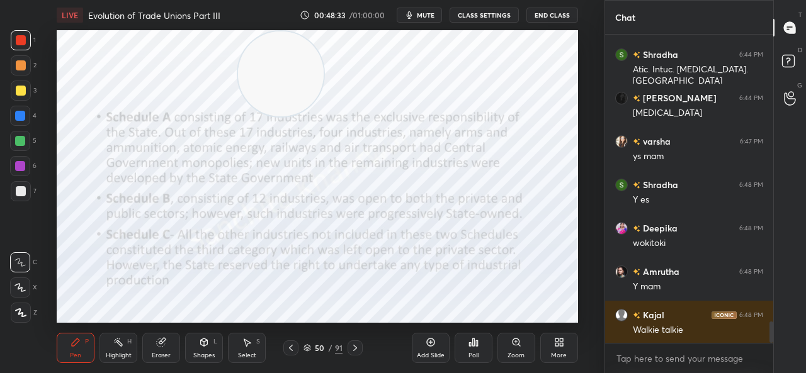
drag, startPoint x: 445, startPoint y: 255, endPoint x: 293, endPoint y: 18, distance: 281.5
click at [293, 18] on div "LIVE Evolution of Trade Unions Part III 00:48:33 / 01:00:00 mute CLASS SETTINGS…" at bounding box center [317, 186] width 554 height 373
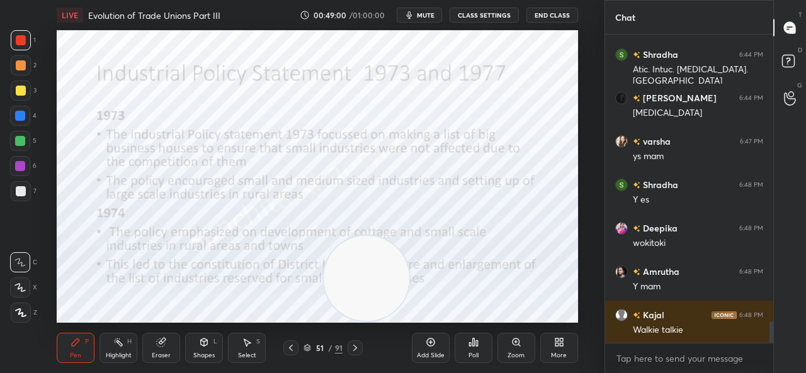
drag, startPoint x: 293, startPoint y: 72, endPoint x: 379, endPoint y: 283, distance: 227.1
click at [379, 283] on video at bounding box center [367, 279] width 86 height 86
click at [364, 288] on video at bounding box center [367, 279] width 86 height 86
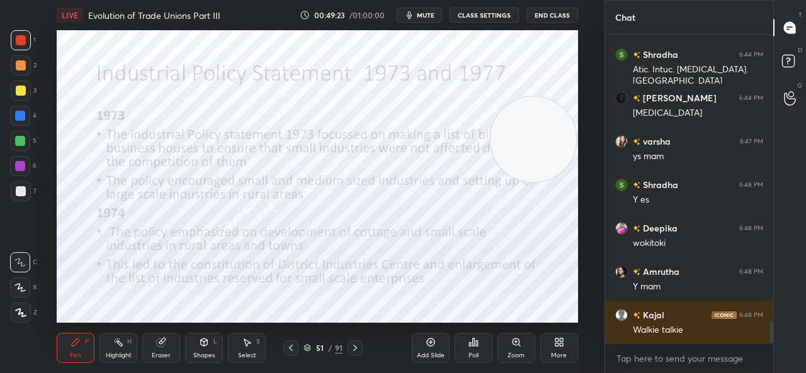
drag, startPoint x: 368, startPoint y: 280, endPoint x: 572, endPoint y: 138, distance: 248.4
click at [572, 138] on video at bounding box center [534, 140] width 86 height 86
drag, startPoint x: 529, startPoint y: 167, endPoint x: 558, endPoint y: 41, distance: 129.2
click at [558, 41] on video at bounding box center [534, 74] width 86 height 86
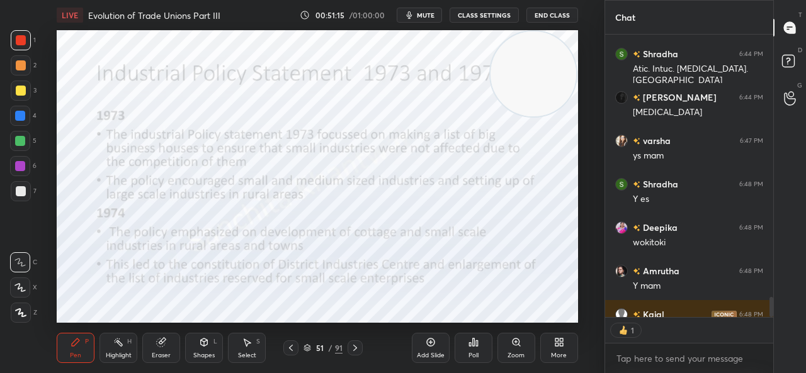
scroll to position [4, 4]
click at [695, 300] on div "JUMP TO LATEST" at bounding box center [689, 304] width 76 height 15
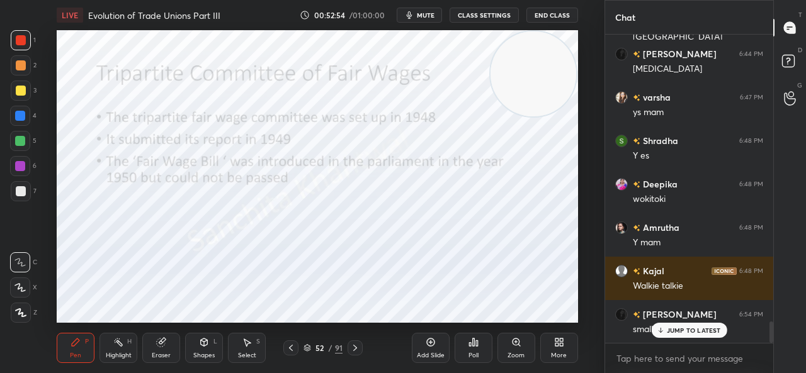
scroll to position [4184, 0]
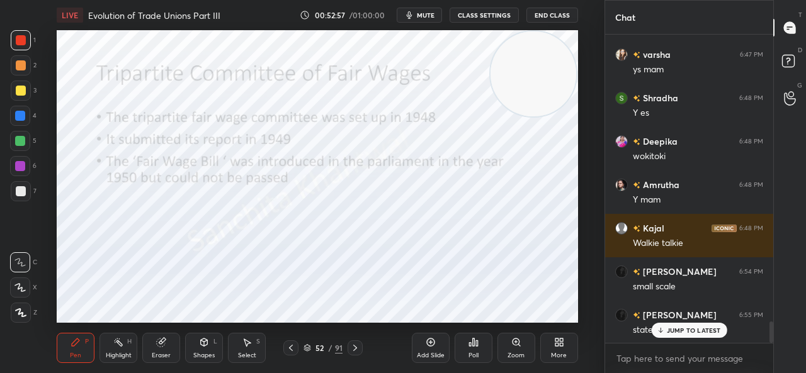
click at [679, 337] on div "JUMP TO LATEST" at bounding box center [689, 330] width 76 height 15
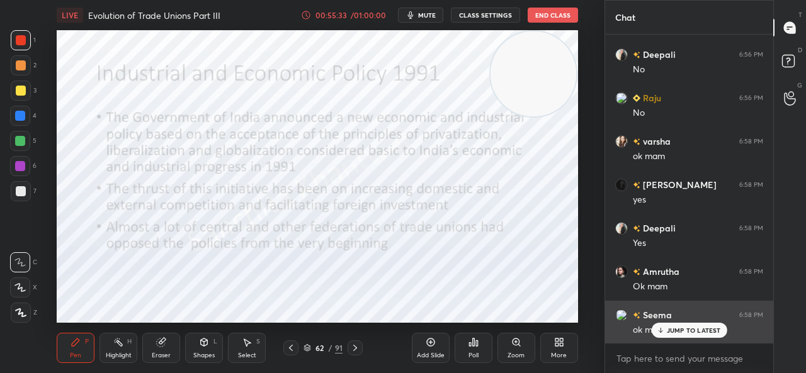
scroll to position [4750, 0]
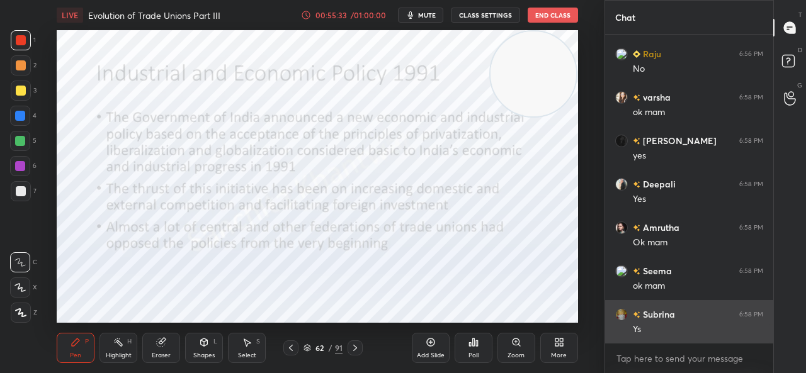
click at [698, 331] on div "Ys" at bounding box center [698, 330] width 130 height 13
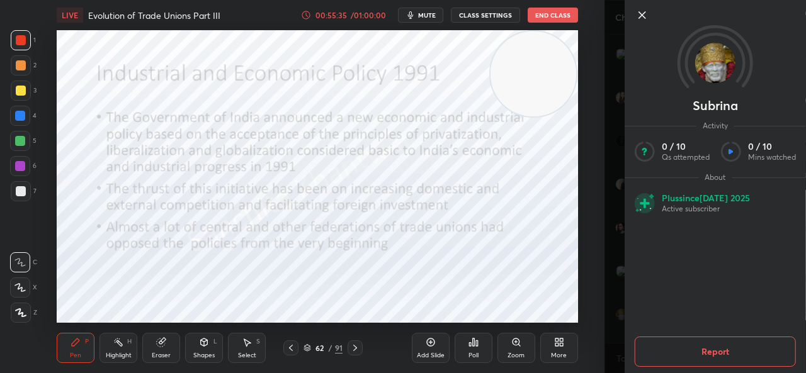
click at [646, 10] on icon at bounding box center [642, 15] width 15 height 15
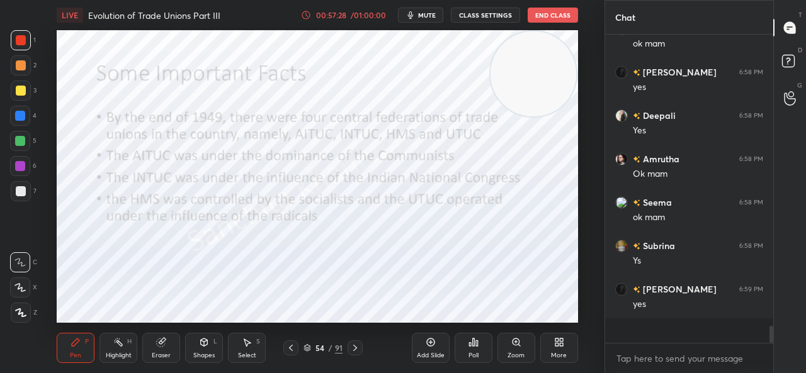
scroll to position [4793, 0]
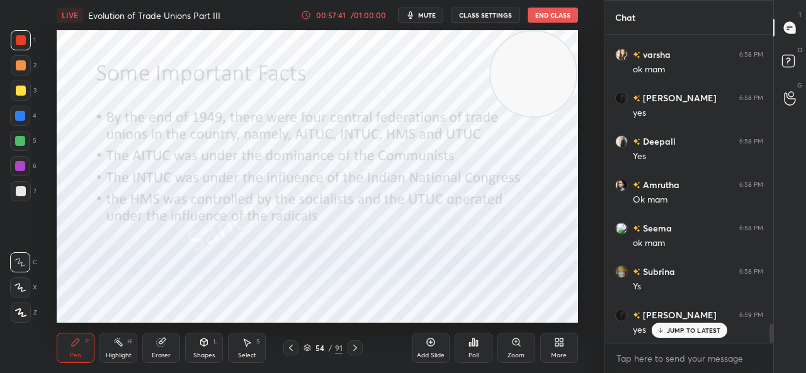
click at [674, 330] on p "JUMP TO LATEST" at bounding box center [694, 331] width 54 height 8
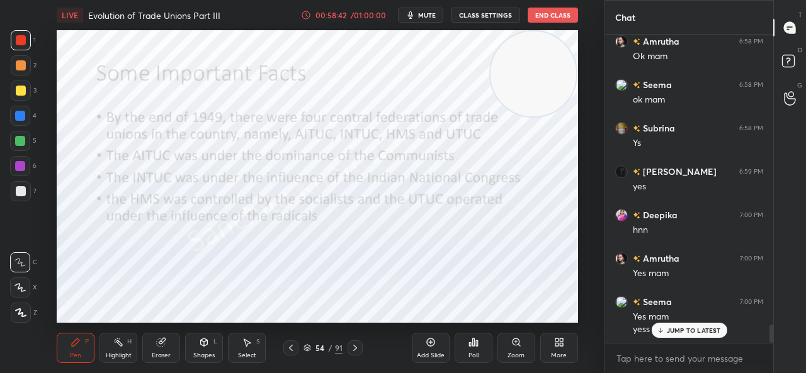
scroll to position [4979, 0]
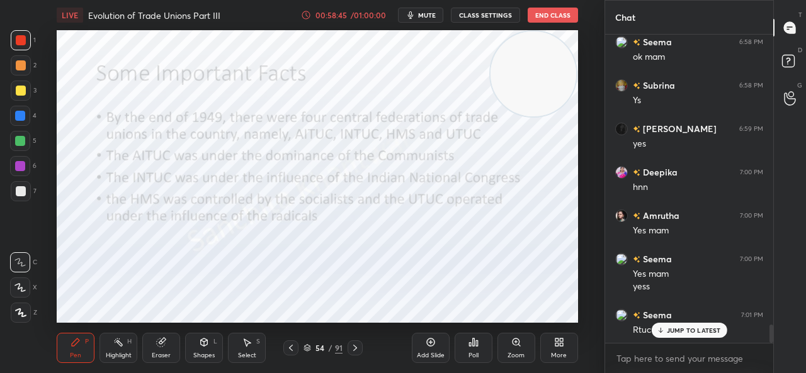
click at [682, 327] on p "JUMP TO LATEST" at bounding box center [694, 331] width 54 height 8
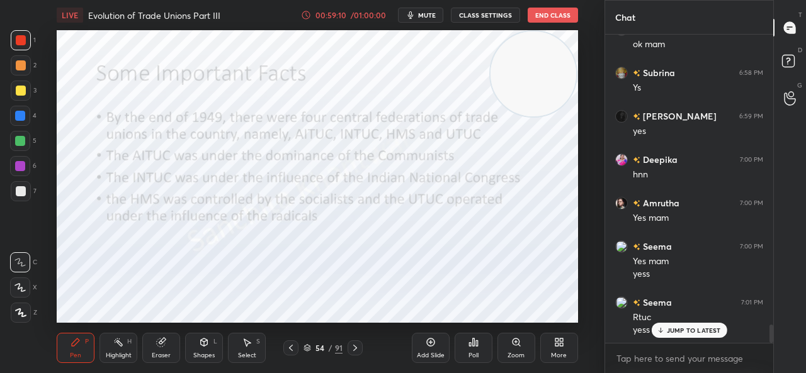
click at [697, 338] on div "JUMP TO LATEST" at bounding box center [689, 330] width 76 height 15
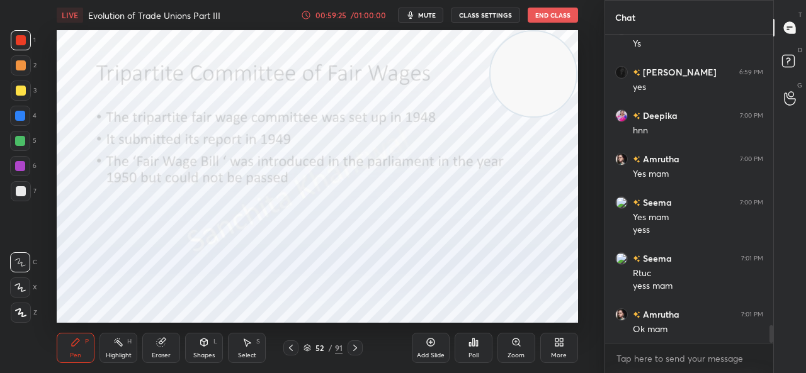
scroll to position [5079, 0]
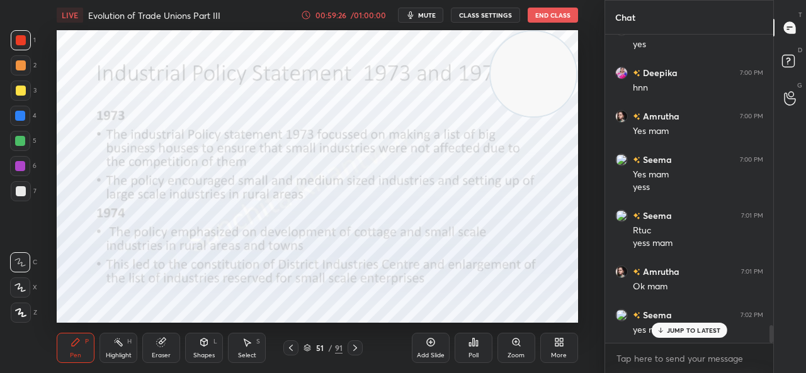
click at [697, 338] on div "JUMP TO LATEST" at bounding box center [689, 330] width 76 height 15
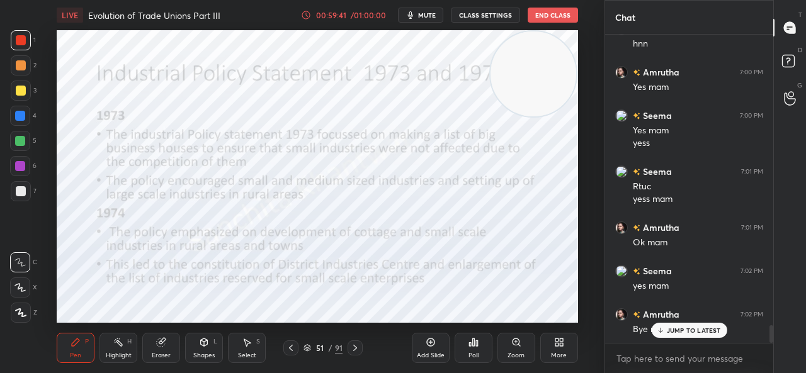
scroll to position [5165, 0]
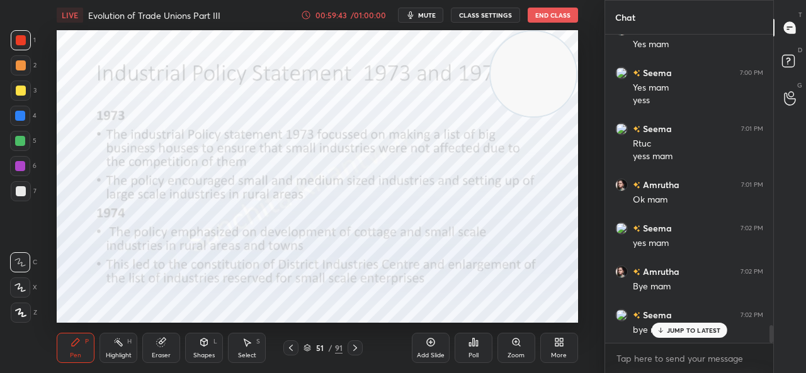
click at [700, 324] on div "JUMP TO LATEST" at bounding box center [689, 330] width 76 height 15
click at [502, 316] on div "LIVE Evolution of Trade Unions Part III 00:59:46 / 01:00:00 mute CLASS SETTINGS…" at bounding box center [317, 186] width 554 height 373
click at [481, 242] on div "LIVE Evolution of Trade Unions Part III 00:59:48 / 01:00:00 mute CLASS SETTINGS…" at bounding box center [317, 186] width 554 height 373
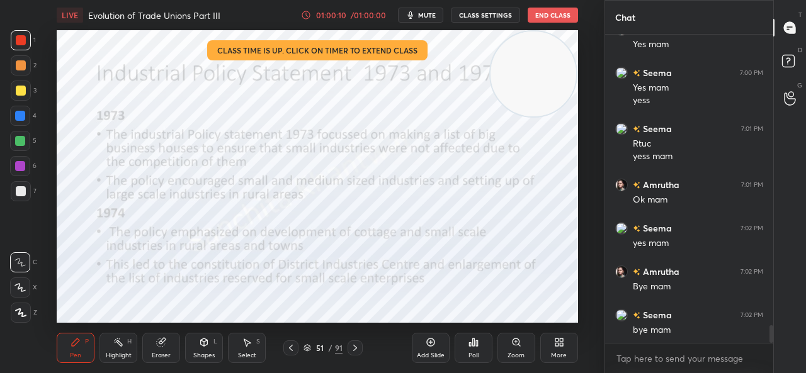
click at [565, 18] on button "End Class" at bounding box center [553, 15] width 50 height 15
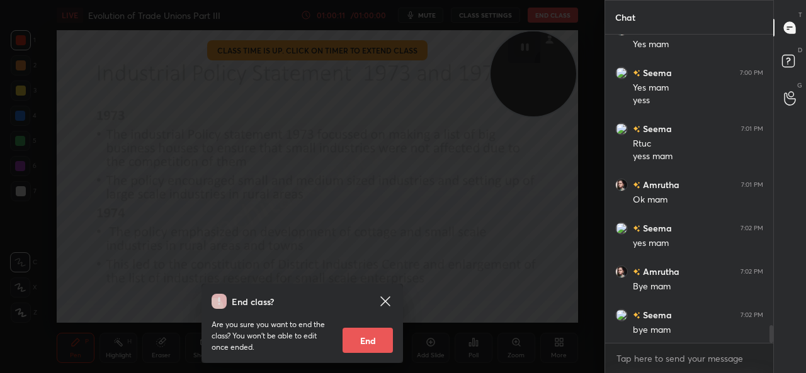
scroll to position [5178, 0]
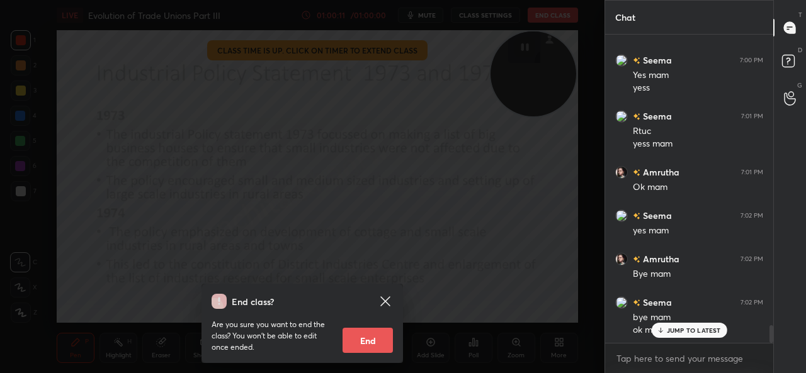
click at [359, 332] on button "End" at bounding box center [368, 340] width 50 height 25
type textarea "x"
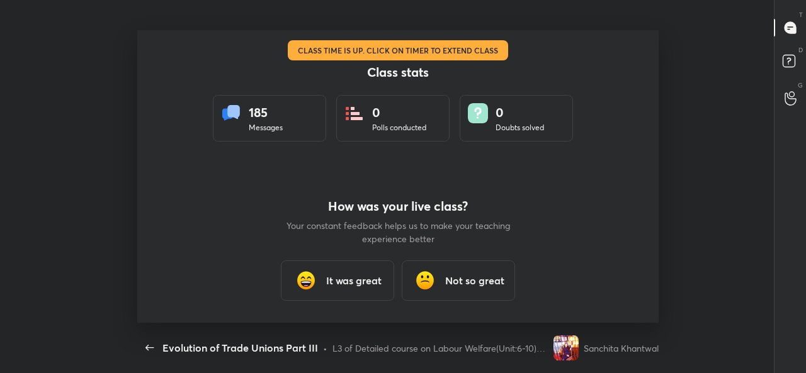
scroll to position [0, 0]
click at [330, 285] on h3 "It was great" at bounding box center [353, 280] width 55 height 15
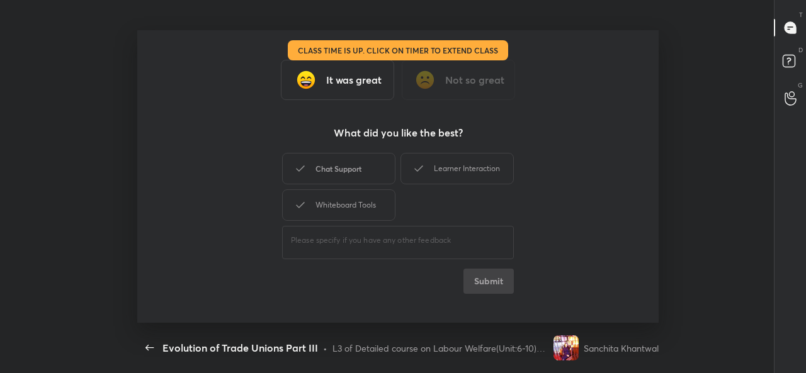
drag, startPoint x: 344, startPoint y: 169, endPoint x: 356, endPoint y: 178, distance: 14.9
click at [406, 177] on div "Chat Support Learner Interaction Whiteboard Tools" at bounding box center [398, 187] width 232 height 73
click at [356, 178] on div "Chat Support" at bounding box center [338, 168] width 113 height 31
drag, startPoint x: 417, startPoint y: 178, endPoint x: 335, endPoint y: 216, distance: 90.2
click at [335, 216] on div "Chat Support Learner Interaction Whiteboard Tools" at bounding box center [398, 187] width 232 height 73
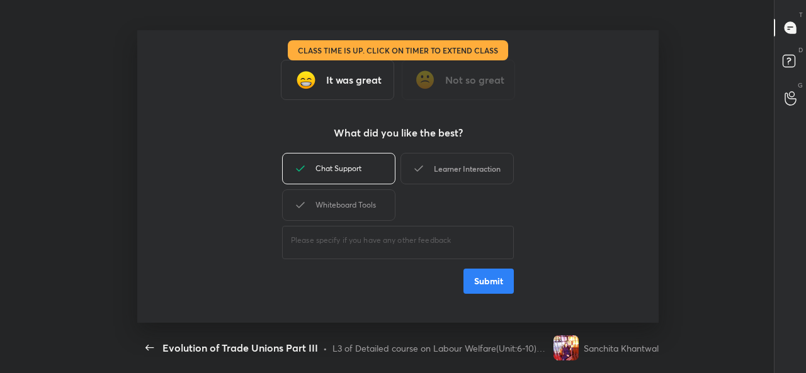
click at [418, 175] on icon at bounding box center [418, 168] width 15 height 15
drag, startPoint x: 364, startPoint y: 200, endPoint x: 361, endPoint y: 206, distance: 7.0
click at [361, 206] on div "Whiteboard Tools" at bounding box center [338, 205] width 113 height 31
click at [484, 284] on button "Submit" at bounding box center [489, 281] width 50 height 25
